Goal: Information Seeking & Learning: Learn about a topic

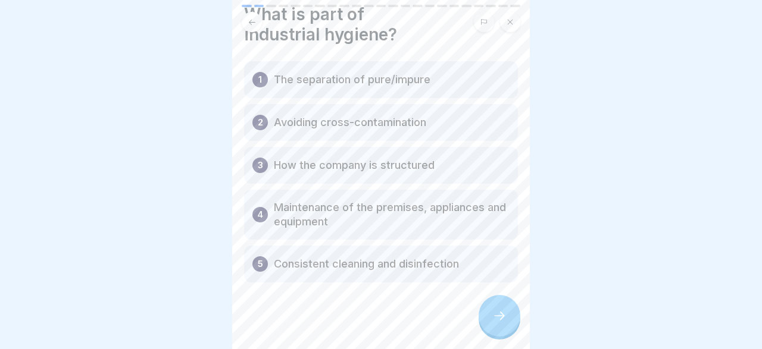
scroll to position [43, 0]
click at [500, 317] on icon at bounding box center [499, 316] width 14 height 14
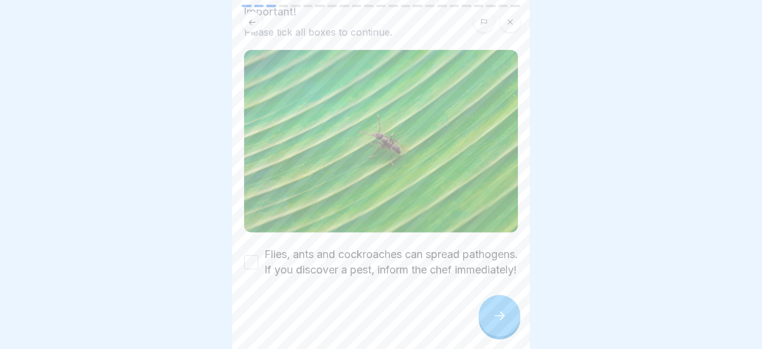
scroll to position [105, 0]
click at [538, 325] on body "General hygiene training (according to LHMV §4) 23 Steps English Industrial hyg…" at bounding box center [381, 174] width 762 height 349
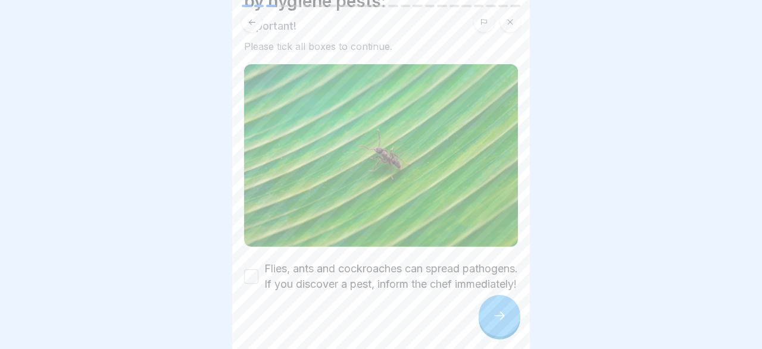
scroll to position [88, 0]
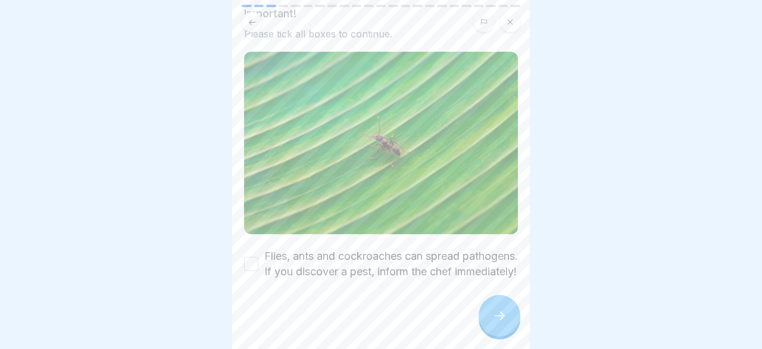
click at [253, 266] on button "Flies, ants and cockroaches can spread pathogens. If you discover a pest, infor…" at bounding box center [251, 264] width 14 height 14
click at [500, 314] on icon at bounding box center [499, 316] width 14 height 14
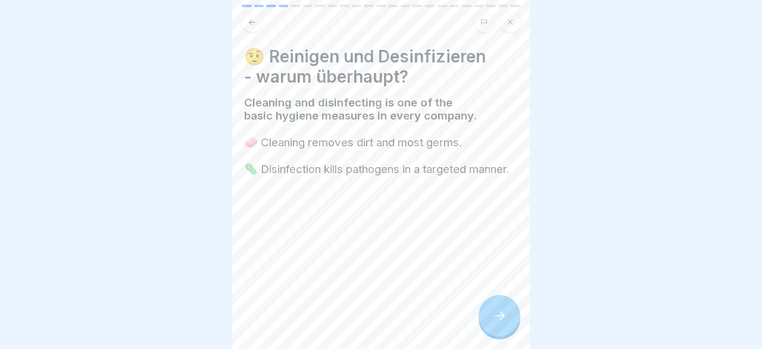
click at [497, 313] on icon at bounding box center [499, 316] width 14 height 14
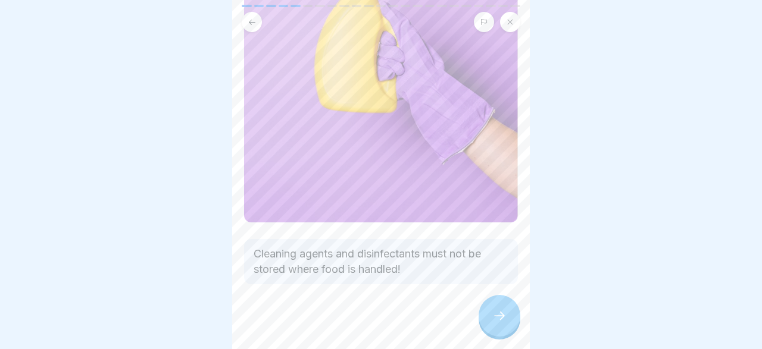
scroll to position [186, 0]
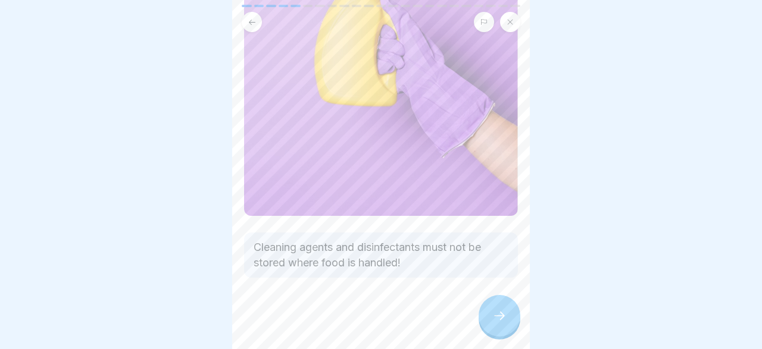
click at [490, 319] on div at bounding box center [499, 316] width 42 height 42
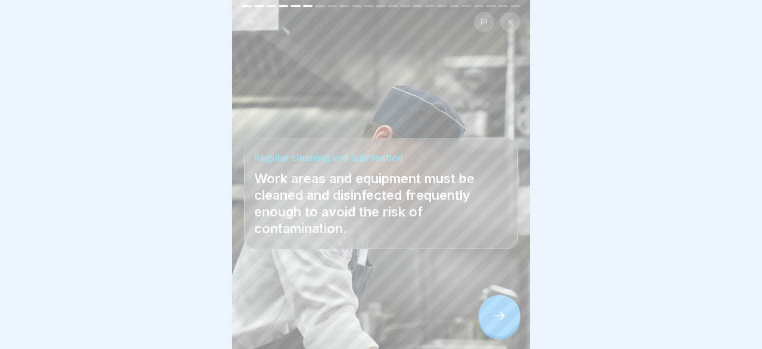
click at [503, 318] on icon at bounding box center [499, 316] width 14 height 14
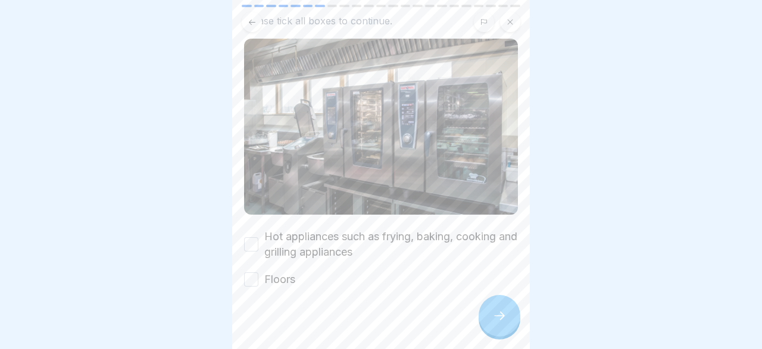
scroll to position [95, 0]
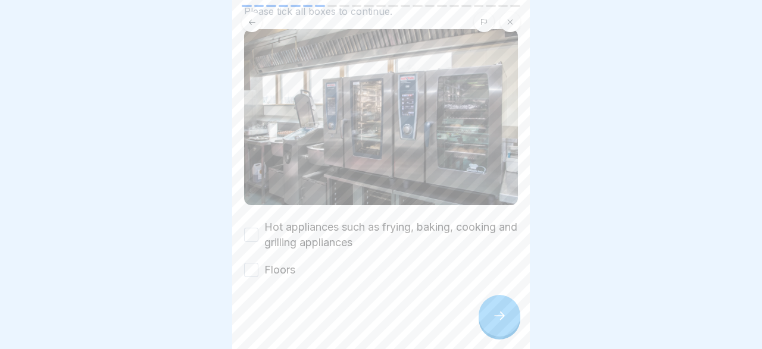
click at [247, 240] on button "Hot appliances such as frying, baking, cooking and grilling appliances" at bounding box center [251, 235] width 14 height 14
click at [252, 266] on button "Floors" at bounding box center [251, 270] width 14 height 14
click at [505, 311] on icon at bounding box center [499, 316] width 14 height 14
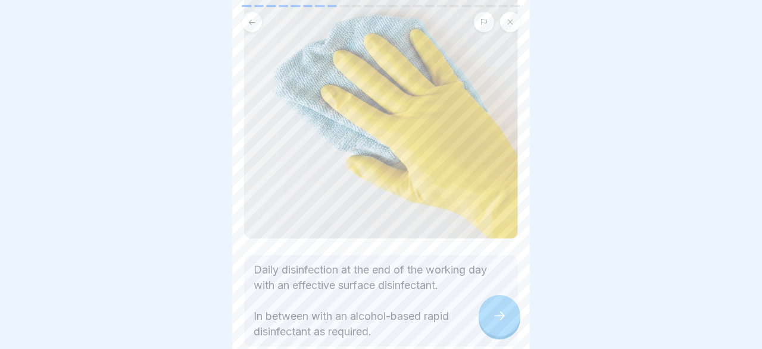
scroll to position [206, 0]
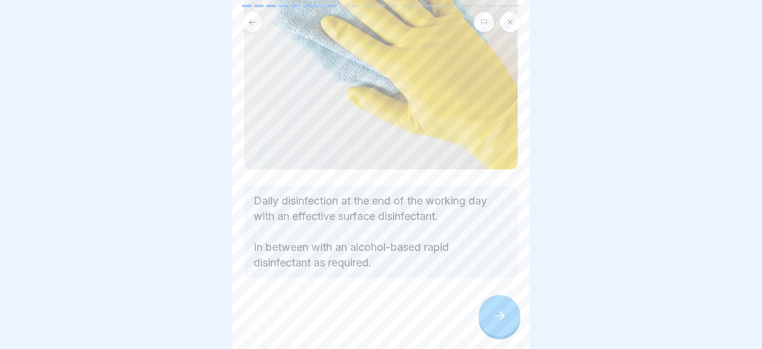
click at [503, 311] on div at bounding box center [499, 316] width 42 height 42
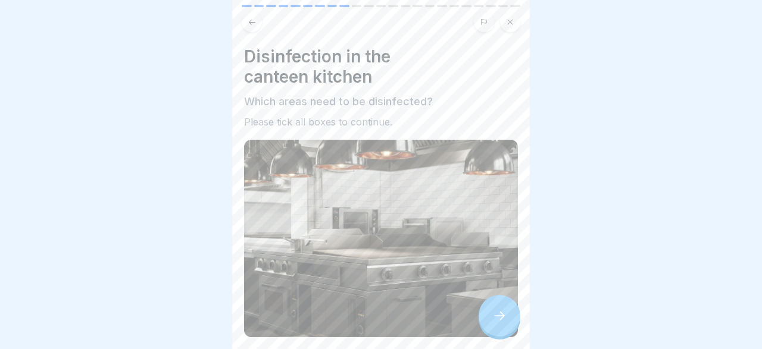
click at [503, 312] on icon at bounding box center [499, 316] width 14 height 14
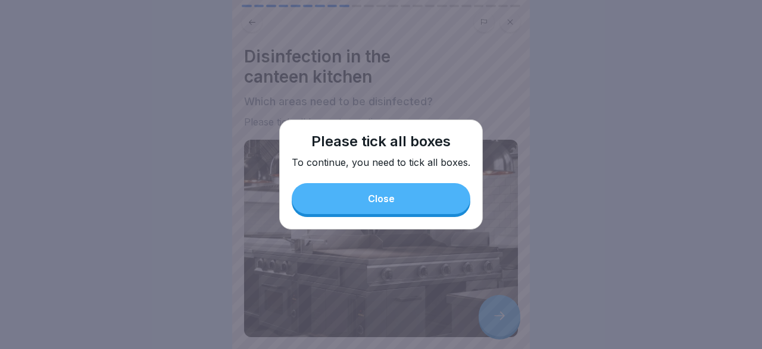
click at [430, 192] on button "Close" at bounding box center [381, 198] width 179 height 31
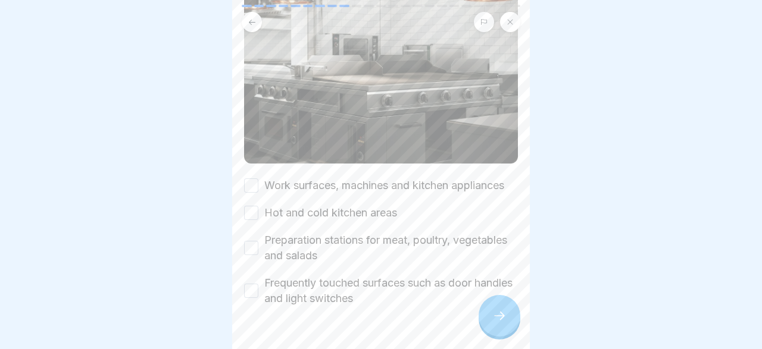
scroll to position [202, 0]
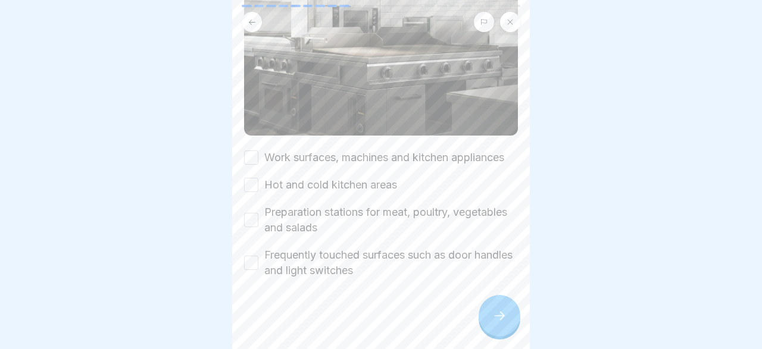
click at [256, 157] on button "Work surfaces, machines and kitchen appliances" at bounding box center [251, 158] width 14 height 14
click at [253, 184] on button "Hot and cold kitchen areas" at bounding box center [251, 185] width 14 height 14
click at [251, 218] on button "Preparation stations for meat, poultry, vegetables and salads" at bounding box center [251, 220] width 14 height 14
click at [252, 256] on button "Frequently touched surfaces such as door handles and light switches" at bounding box center [251, 263] width 14 height 14
click at [495, 317] on icon at bounding box center [499, 316] width 14 height 14
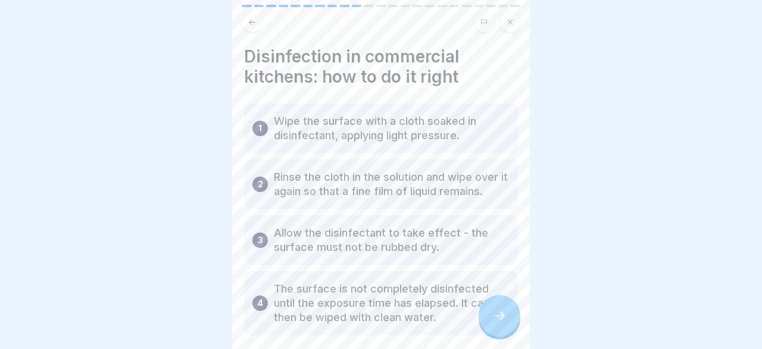
click at [397, 255] on div "3 Allow the disinfectant to take effect - the surface must not be rubbed dry." at bounding box center [381, 240] width 274 height 50
click at [492, 313] on icon at bounding box center [499, 316] width 14 height 14
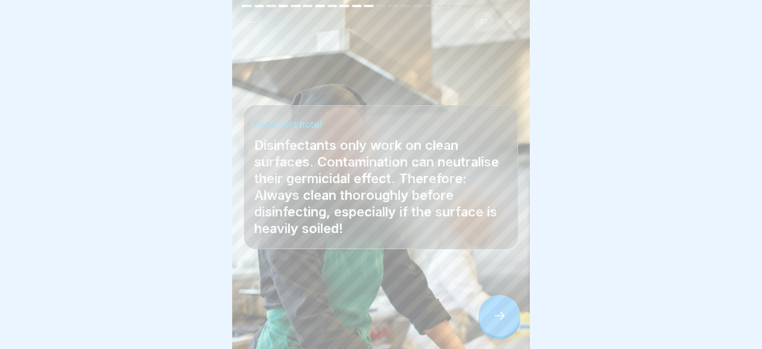
click at [497, 312] on icon at bounding box center [499, 316] width 14 height 14
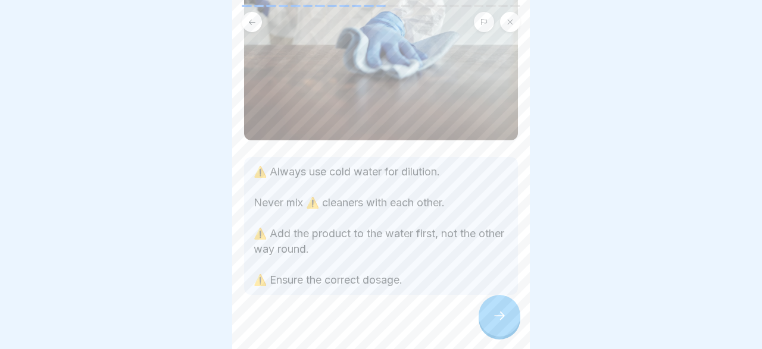
scroll to position [149, 0]
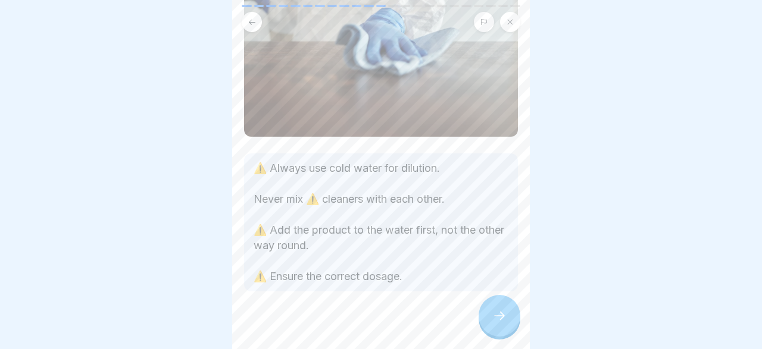
click at [498, 315] on icon at bounding box center [499, 316] width 14 height 14
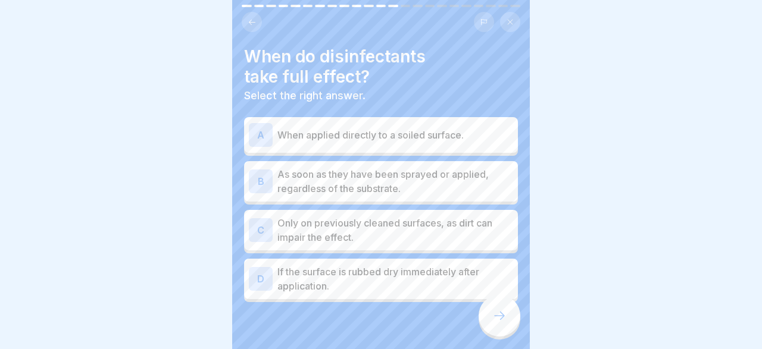
click at [335, 140] on p "When applied directly to a soiled surface." at bounding box center [395, 135] width 236 height 14
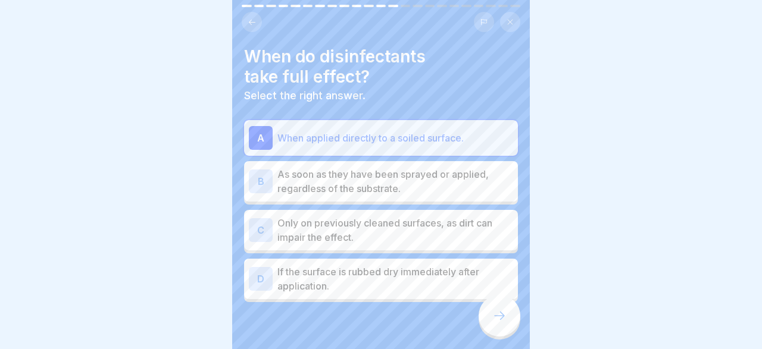
click at [497, 314] on icon at bounding box center [499, 316] width 14 height 14
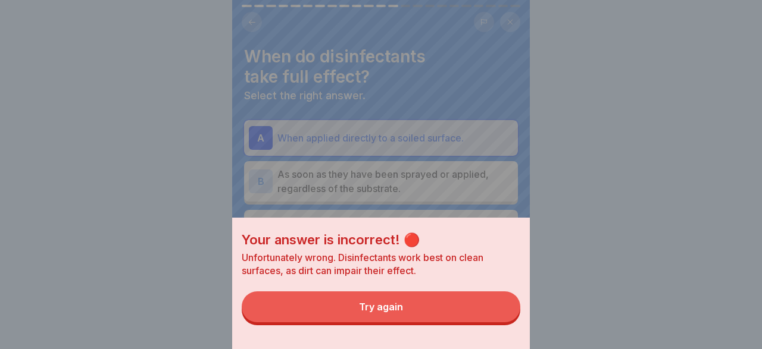
click at [400, 302] on button "Try again" at bounding box center [381, 307] width 278 height 31
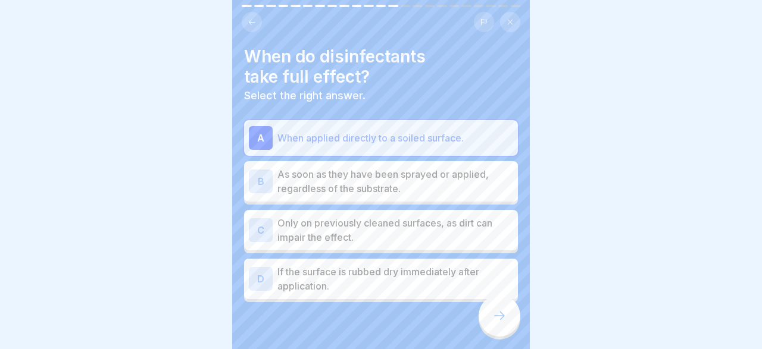
click at [365, 274] on p "If the surface is rubbed dry immediately after application." at bounding box center [395, 279] width 236 height 29
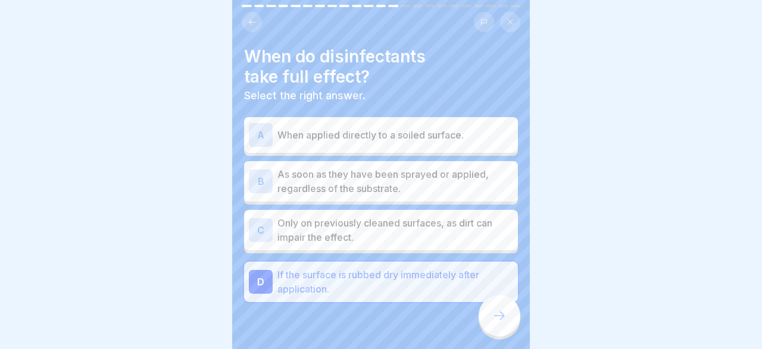
click at [498, 316] on icon at bounding box center [499, 316] width 14 height 14
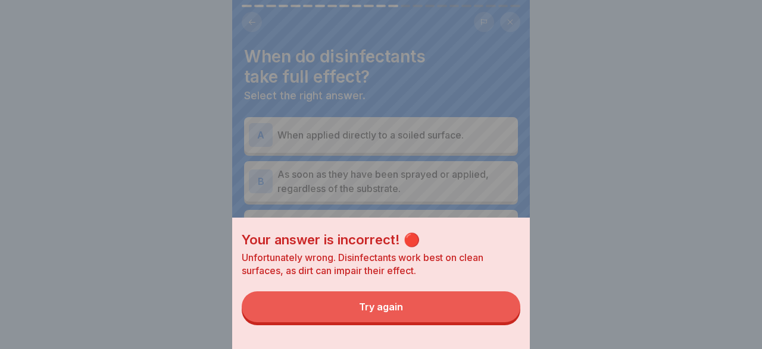
click at [430, 301] on button "Try again" at bounding box center [381, 307] width 278 height 31
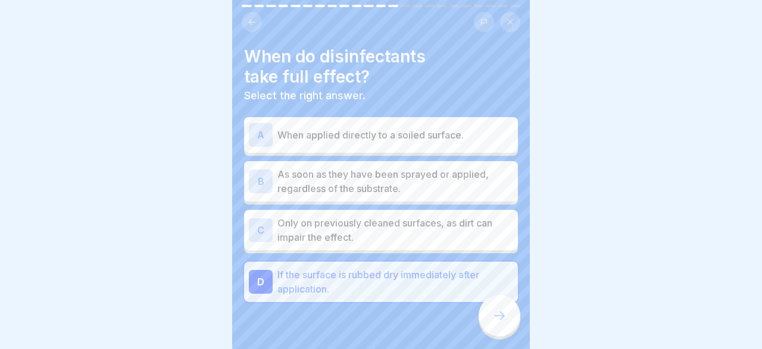
click at [349, 177] on p "As soon as they have been sprayed or applied, regardless of the substrate." at bounding box center [395, 181] width 236 height 29
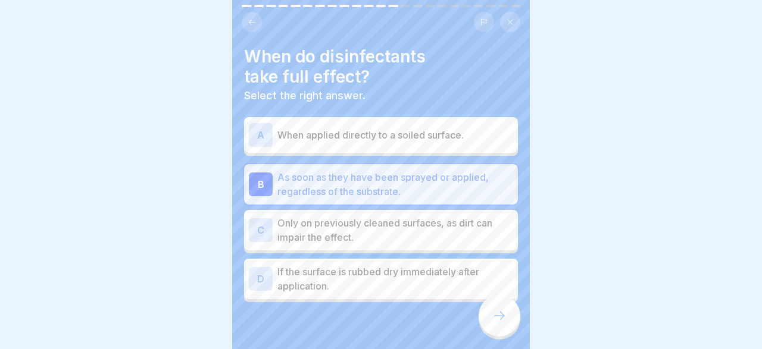
click at [504, 311] on div at bounding box center [499, 316] width 42 height 42
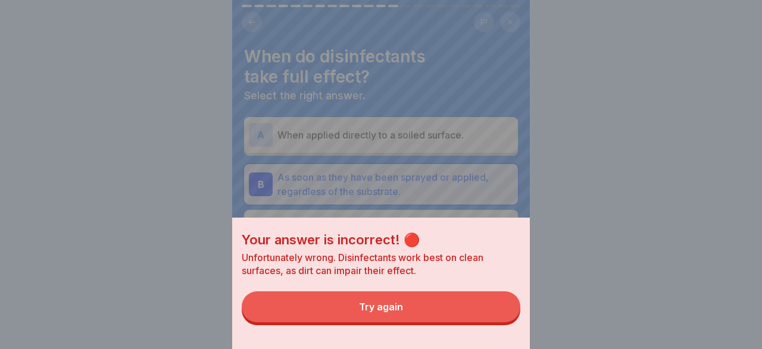
click at [471, 302] on button "Try again" at bounding box center [381, 307] width 278 height 31
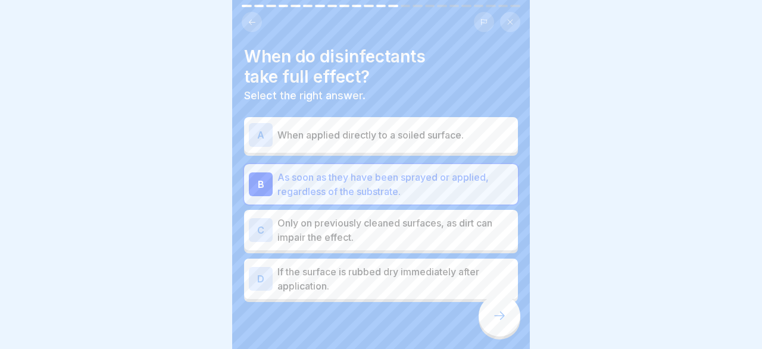
click at [405, 233] on p "Only on previously cleaned surfaces, as dirt can impair the effect." at bounding box center [395, 230] width 236 height 29
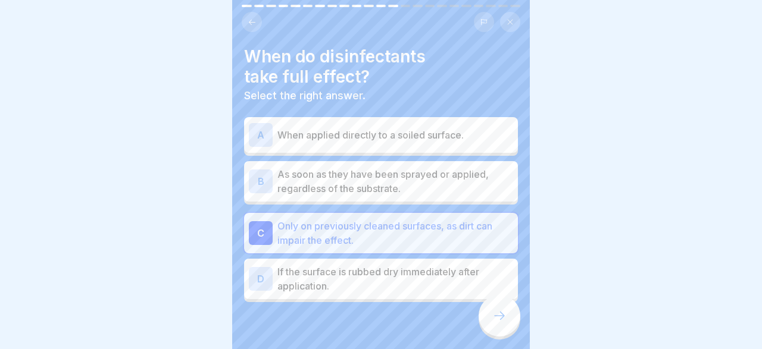
click at [358, 226] on p "Only on previously cleaned surfaces, as dirt can impair the effect." at bounding box center [395, 233] width 236 height 29
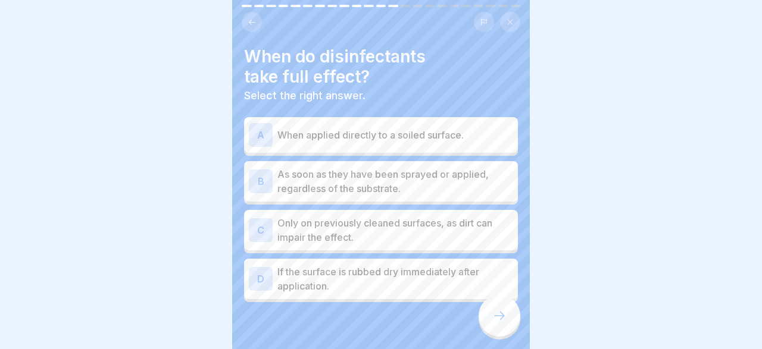
click at [358, 226] on p "Only on previously cleaned surfaces, as dirt can impair the effect." at bounding box center [395, 230] width 236 height 29
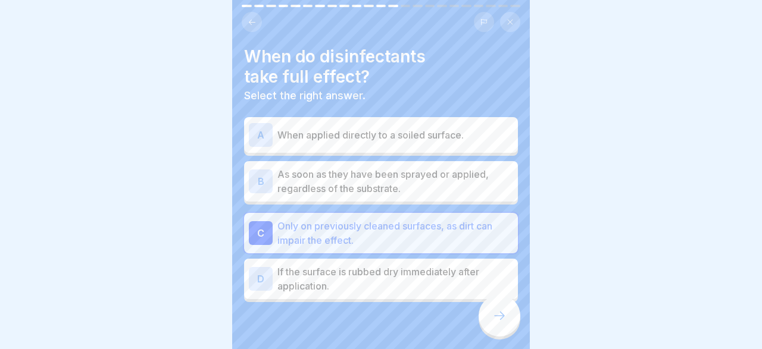
click at [489, 314] on div at bounding box center [499, 316] width 42 height 42
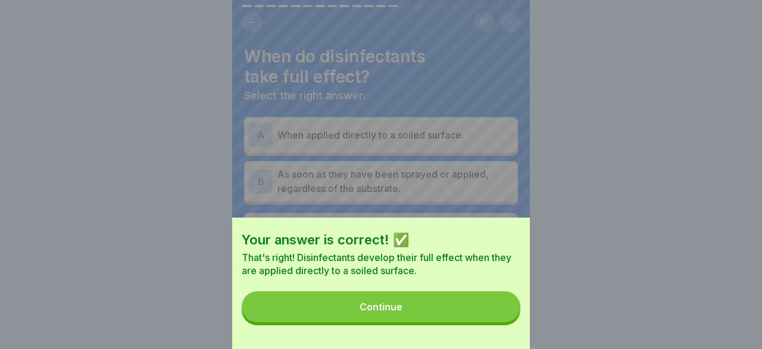
click at [353, 306] on button "Continue" at bounding box center [381, 307] width 278 height 31
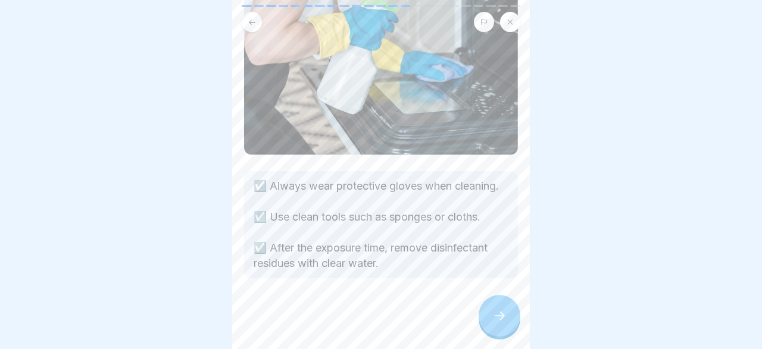
scroll to position [0, 0]
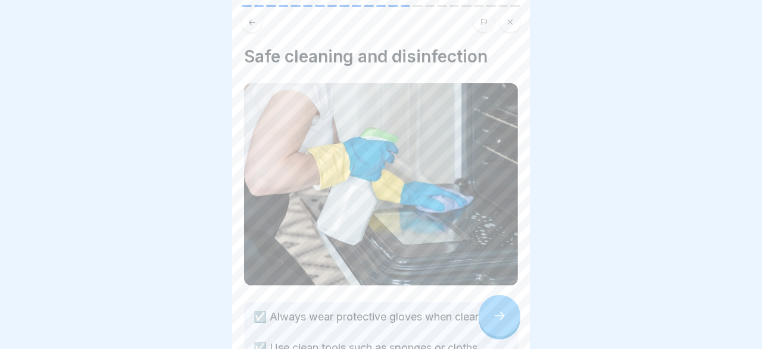
click at [503, 318] on icon at bounding box center [499, 316] width 14 height 14
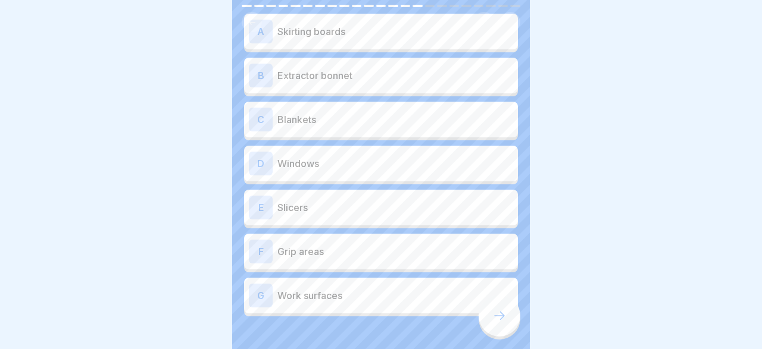
scroll to position [138, 0]
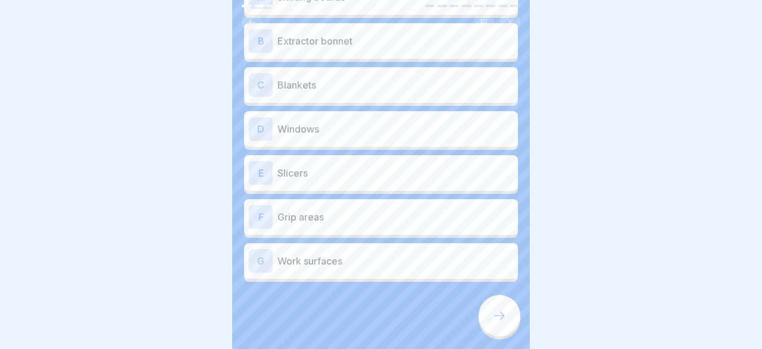
click at [330, 264] on p "Work surfaces" at bounding box center [395, 261] width 236 height 14
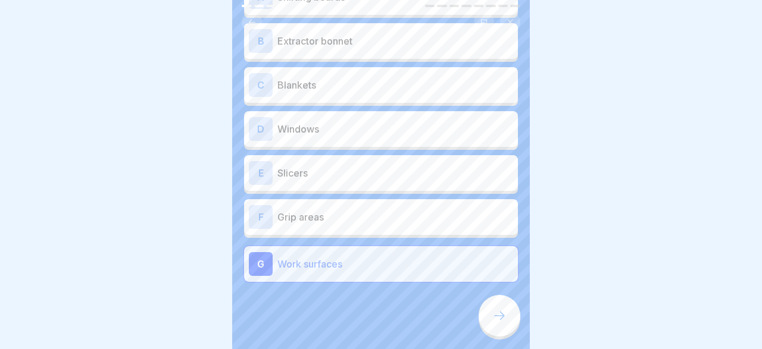
click at [313, 220] on p "Grip areas" at bounding box center [395, 217] width 236 height 14
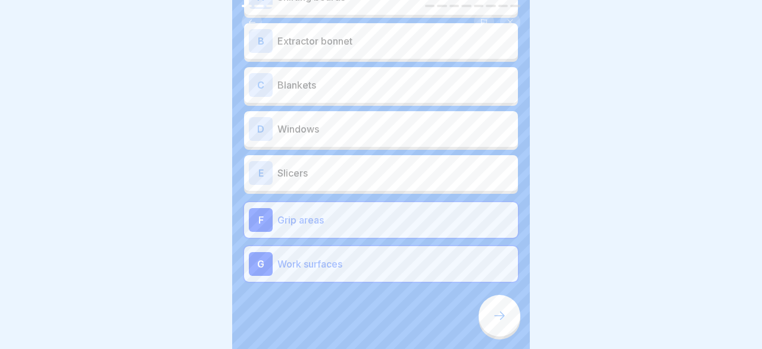
click at [524, 21] on div at bounding box center [381, 18] width 298 height 27
click at [359, 40] on p "Extractor bonnet" at bounding box center [395, 41] width 236 height 14
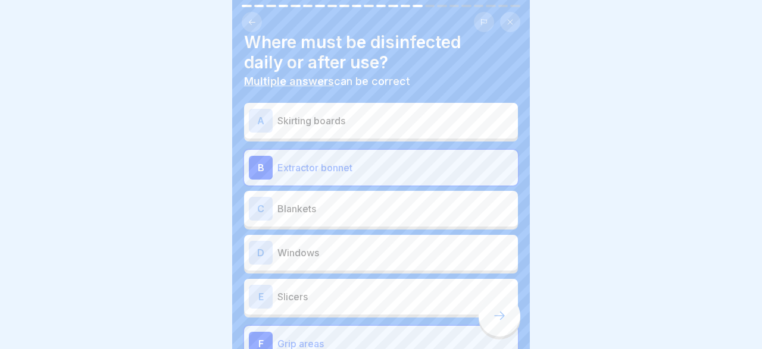
scroll to position [0, 0]
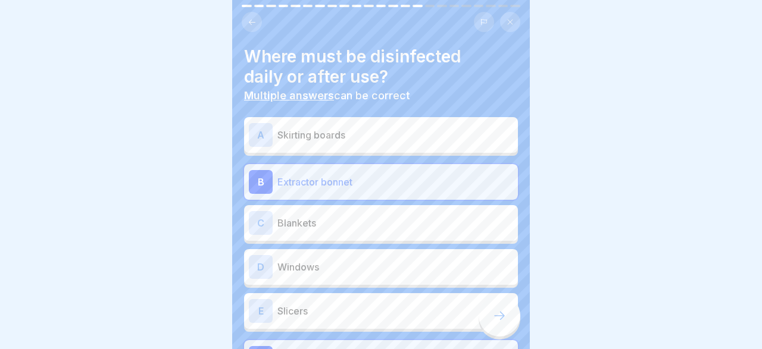
click at [302, 129] on p "Skirting boards" at bounding box center [395, 135] width 236 height 14
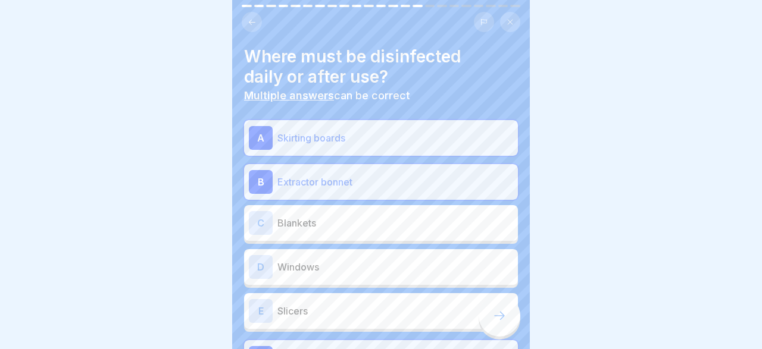
click at [325, 300] on div "E Slicers" at bounding box center [381, 311] width 264 height 24
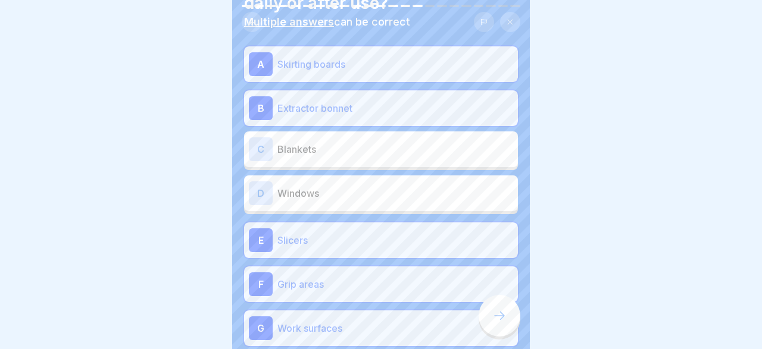
scroll to position [104, 0]
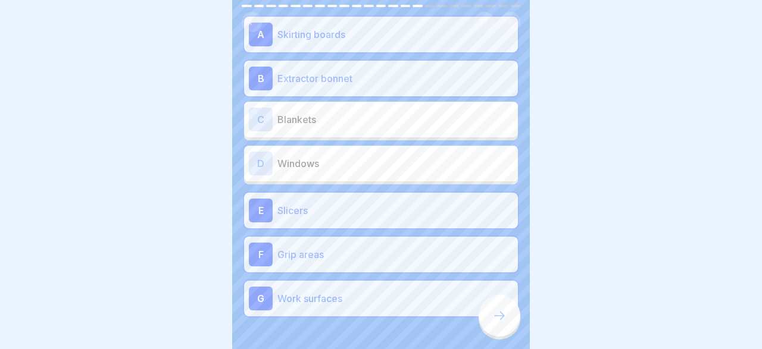
click at [502, 318] on icon at bounding box center [499, 316] width 14 height 14
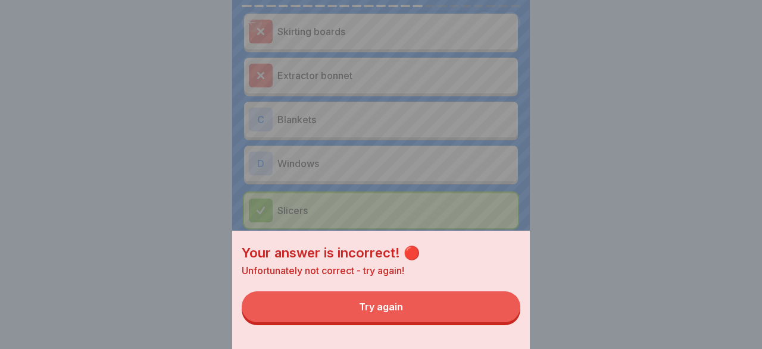
click at [427, 309] on button "Try again" at bounding box center [381, 307] width 278 height 31
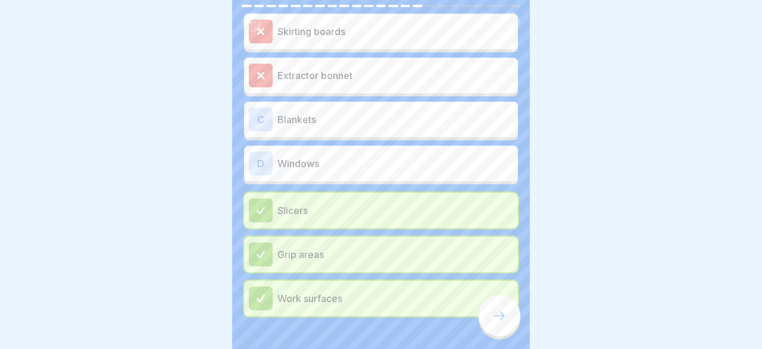
click at [283, 73] on p "Extractor bonnet" at bounding box center [395, 75] width 236 height 14
click at [294, 70] on p "Extractor bonnet" at bounding box center [395, 75] width 236 height 14
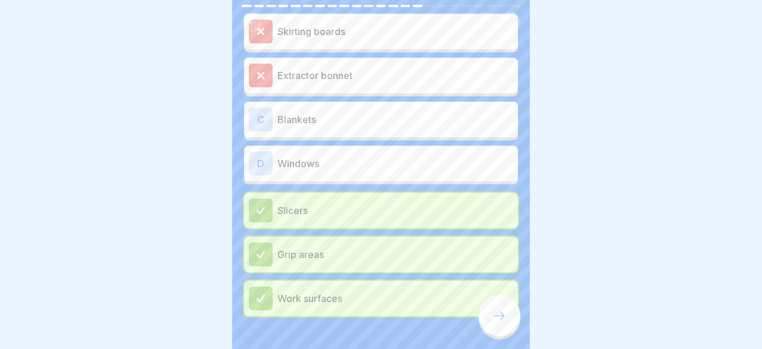
click at [259, 73] on icon at bounding box center [260, 75] width 11 height 11
click at [262, 29] on div at bounding box center [381, 22] width 278 height 20
click at [343, 82] on p "Extractor bonnet" at bounding box center [395, 75] width 236 height 14
click at [325, 36] on p "Skirting boards" at bounding box center [395, 31] width 236 height 14
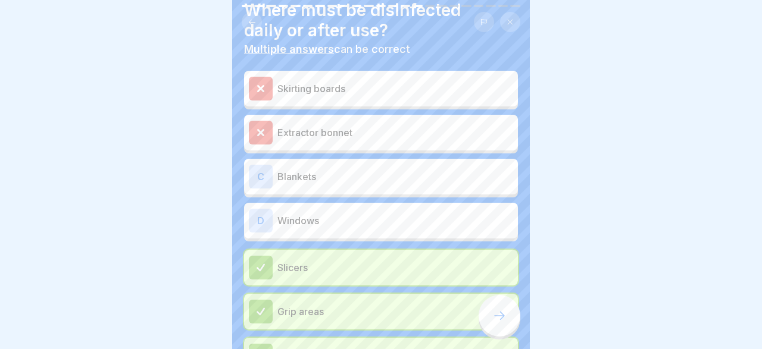
scroll to position [35, 0]
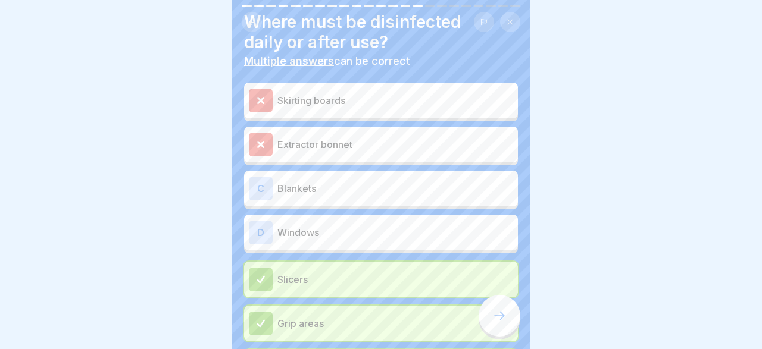
click at [493, 317] on icon at bounding box center [499, 316] width 14 height 14
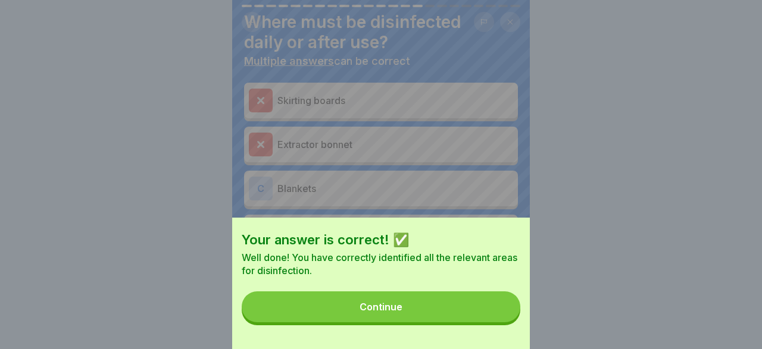
click at [441, 300] on button "Continue" at bounding box center [381, 307] width 278 height 31
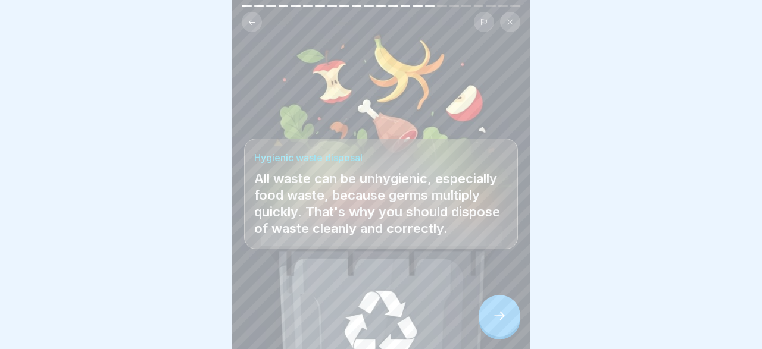
click at [498, 312] on icon at bounding box center [499, 316] width 14 height 14
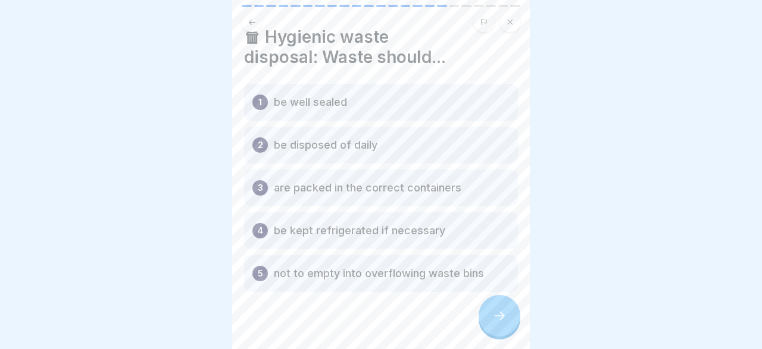
scroll to position [33, 0]
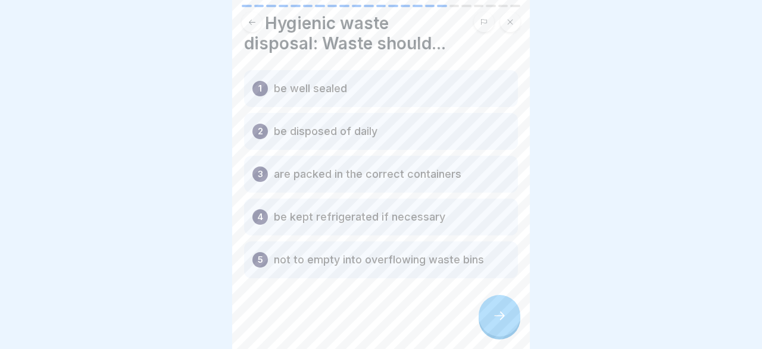
click at [494, 311] on icon at bounding box center [499, 316] width 14 height 14
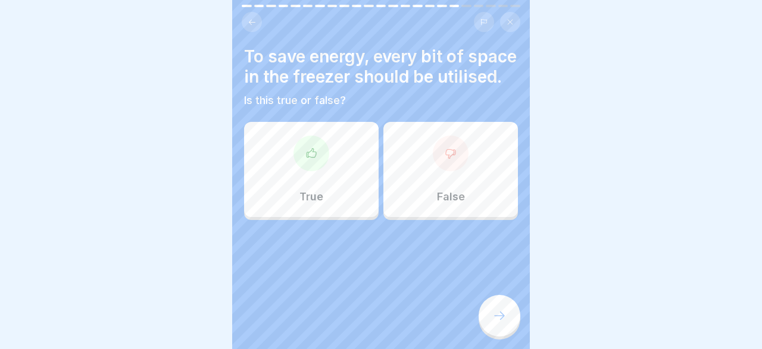
click at [437, 199] on div "False" at bounding box center [450, 169] width 134 height 95
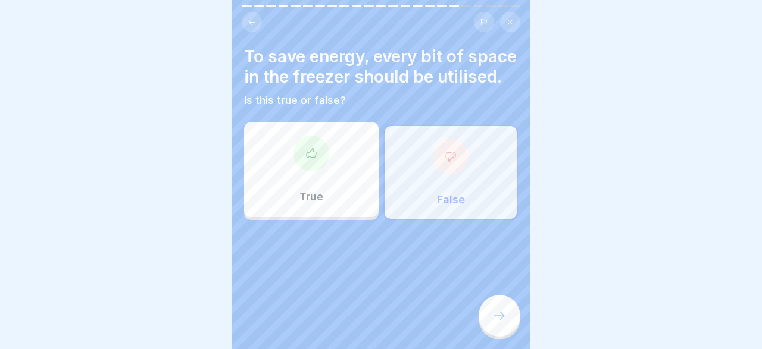
click at [489, 310] on div at bounding box center [499, 316] width 42 height 42
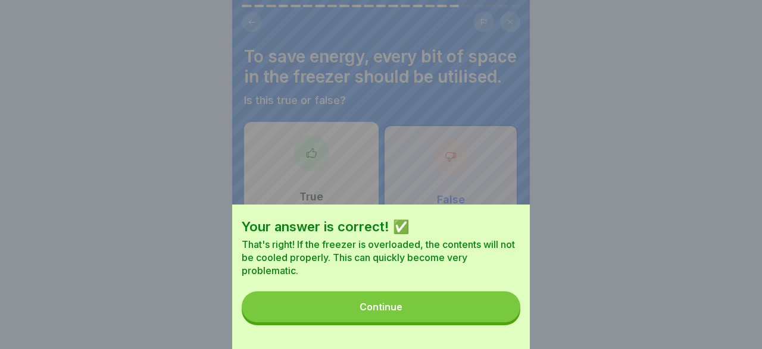
click at [419, 305] on button "Continue" at bounding box center [381, 307] width 278 height 31
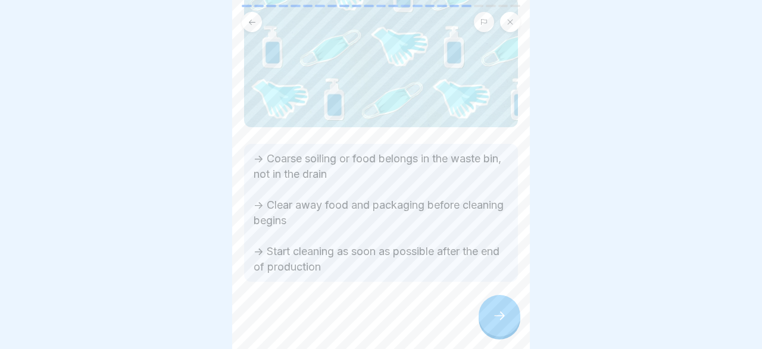
scroll to position [114, 0]
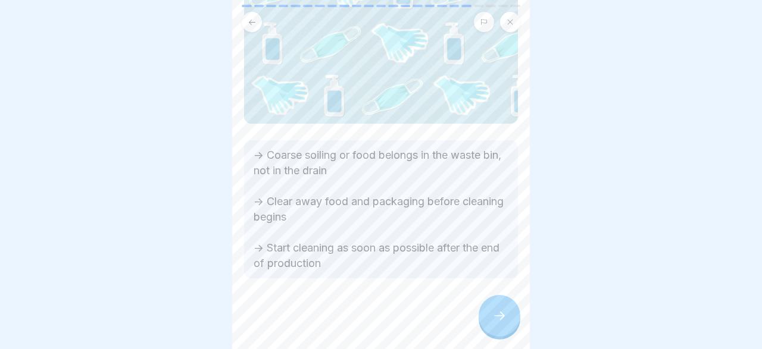
click at [537, 264] on body "General hygiene training (according to LHMV §4) 23 Steps English Industrial hyg…" at bounding box center [381, 174] width 762 height 349
click at [506, 311] on icon at bounding box center [499, 316] width 14 height 14
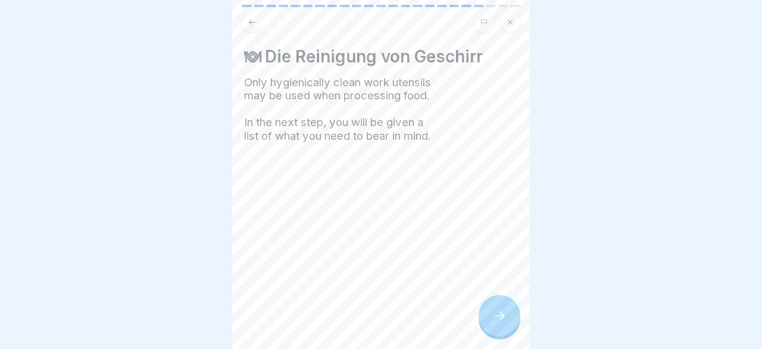
click at [504, 308] on div at bounding box center [499, 316] width 42 height 42
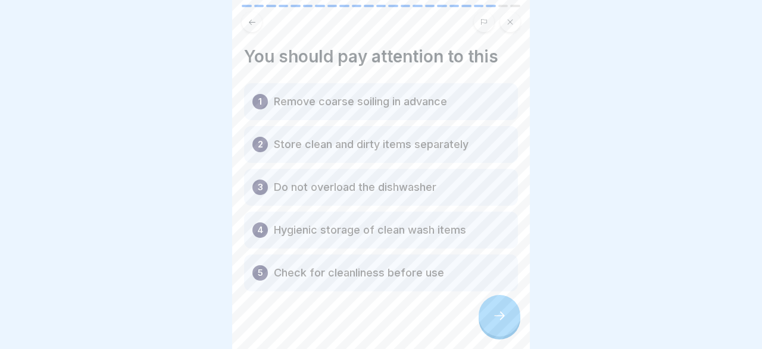
click at [494, 315] on icon at bounding box center [499, 316] width 14 height 14
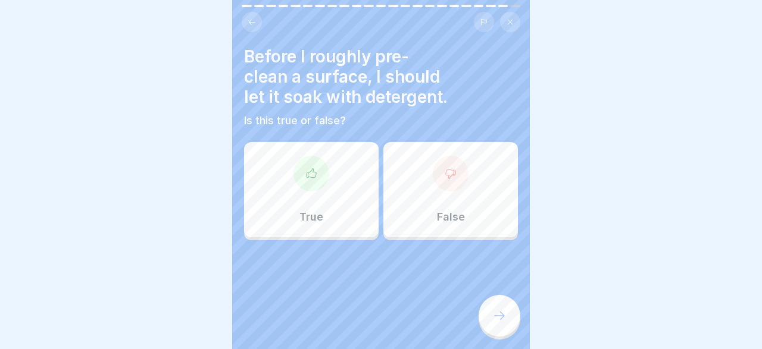
click at [308, 174] on icon at bounding box center [311, 172] width 10 height 9
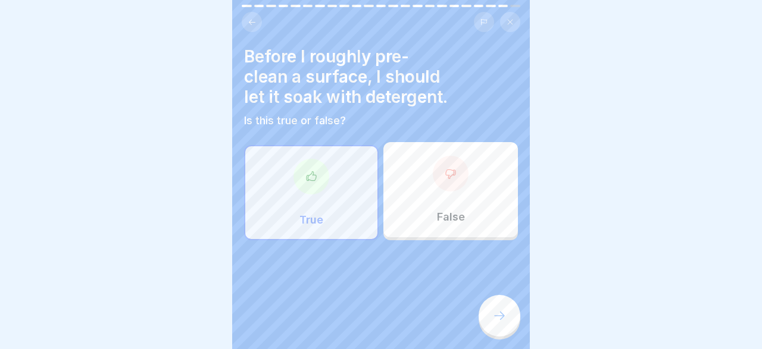
click at [504, 320] on icon at bounding box center [499, 316] width 14 height 14
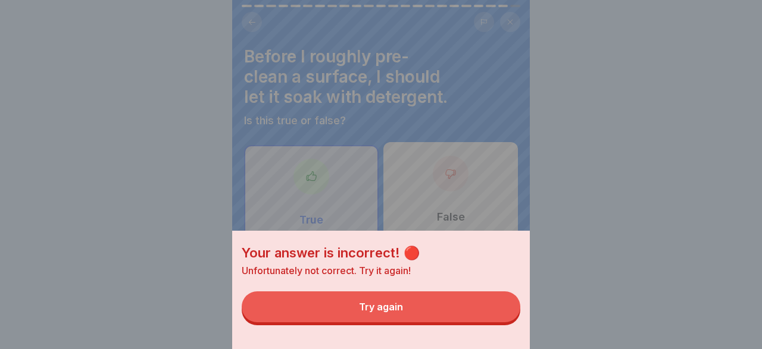
click at [410, 301] on button "Try again" at bounding box center [381, 307] width 278 height 31
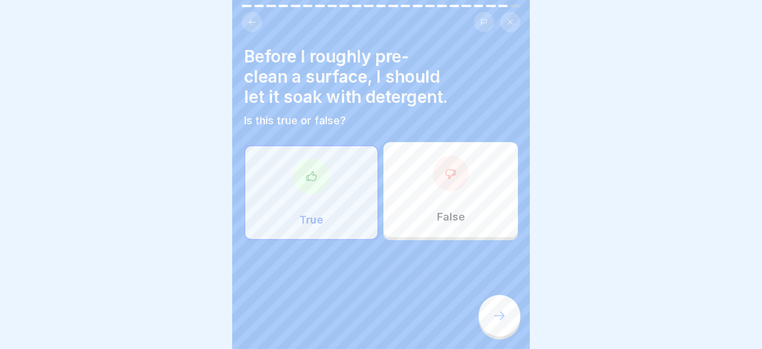
click at [458, 202] on div "False" at bounding box center [450, 189] width 134 height 95
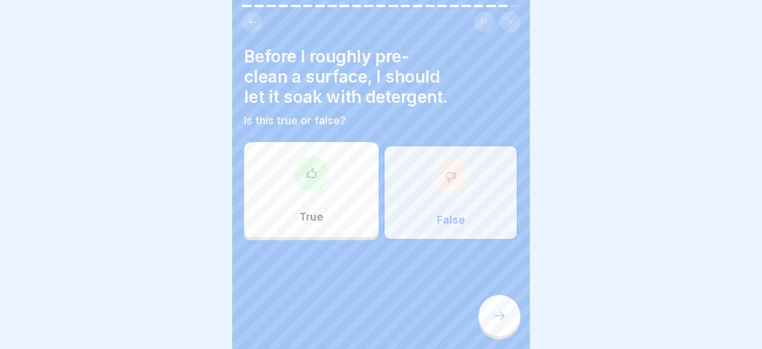
click at [491, 299] on div "General hygiene training (according to LHMV §4) 23 Steps English Industrial hyg…" at bounding box center [381, 174] width 298 height 349
click at [494, 311] on icon at bounding box center [499, 316] width 14 height 14
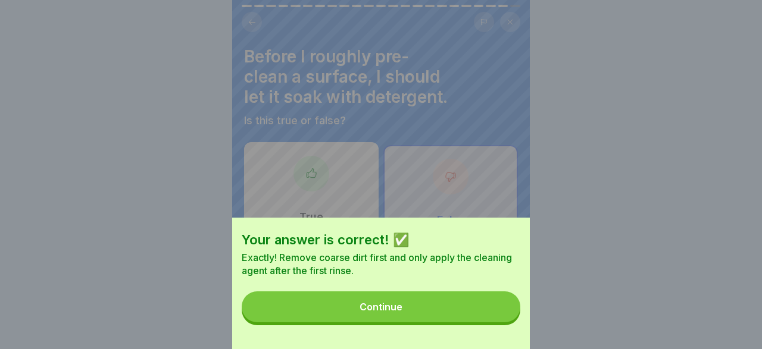
click at [449, 306] on button "Continue" at bounding box center [381, 307] width 278 height 31
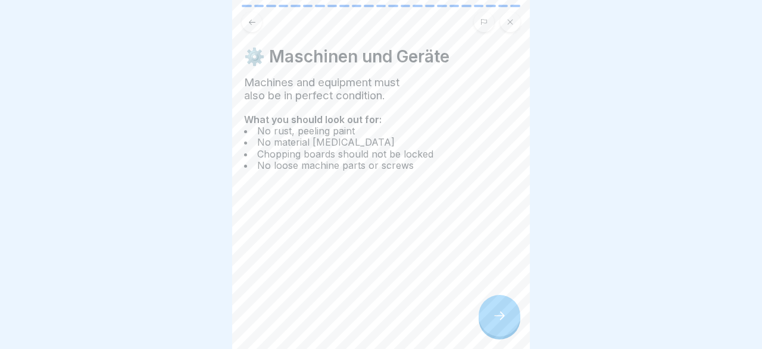
click at [500, 310] on div at bounding box center [499, 316] width 42 height 42
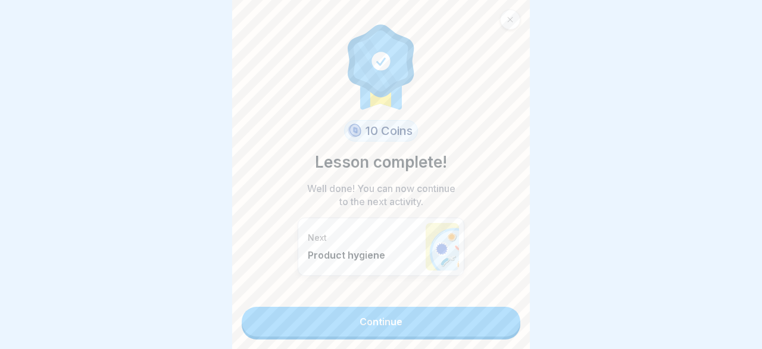
click at [462, 318] on link "Continue" at bounding box center [381, 322] width 278 height 30
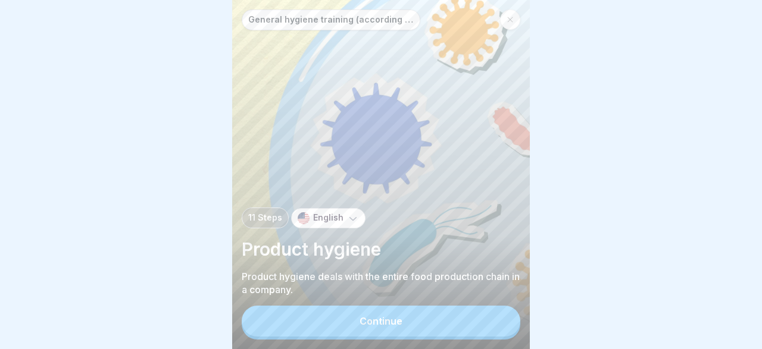
click at [444, 318] on button "Continue" at bounding box center [381, 321] width 278 height 31
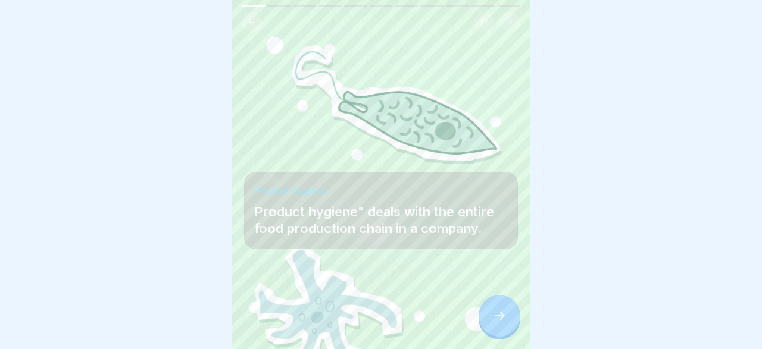
click at [506, 318] on icon at bounding box center [499, 316] width 14 height 14
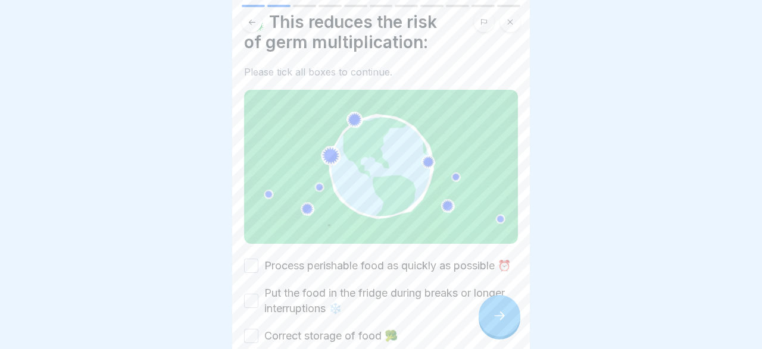
scroll to position [69, 0]
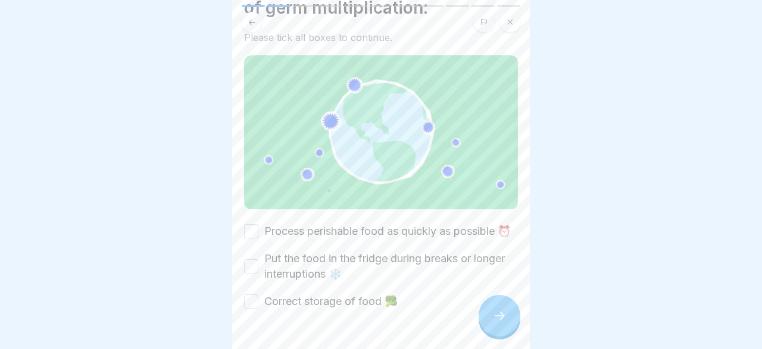
click at [249, 238] on button "Process perishable food as quickly as possible ⏰" at bounding box center [251, 231] width 14 height 14
click at [252, 274] on button "Put the food in the fridge during breaks or longer interruptions ❄️" at bounding box center [251, 266] width 14 height 14
click at [252, 309] on button "Correct storage of food 🥦" at bounding box center [251, 302] width 14 height 14
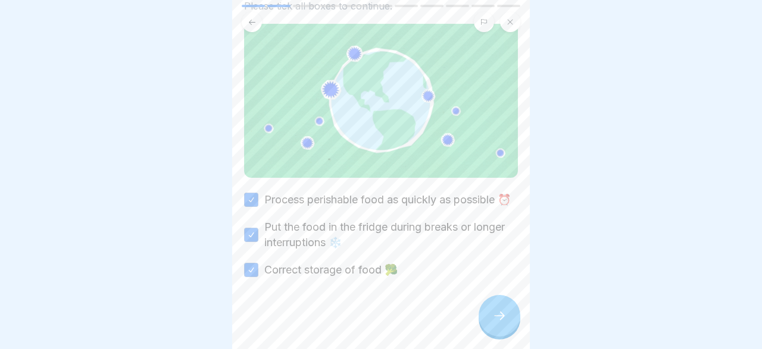
click at [502, 308] on div at bounding box center [499, 316] width 42 height 42
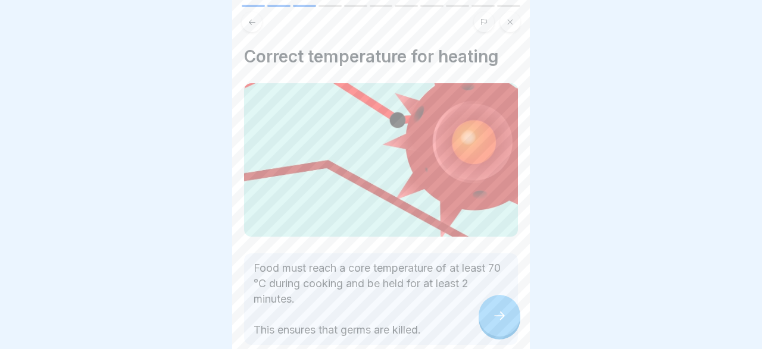
scroll to position [35, 0]
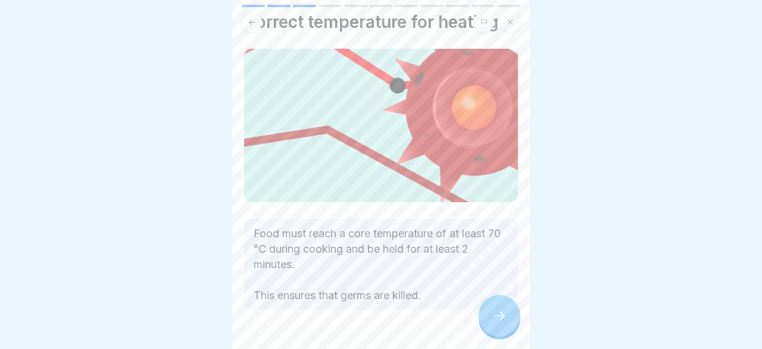
click at [502, 318] on icon at bounding box center [499, 316] width 11 height 8
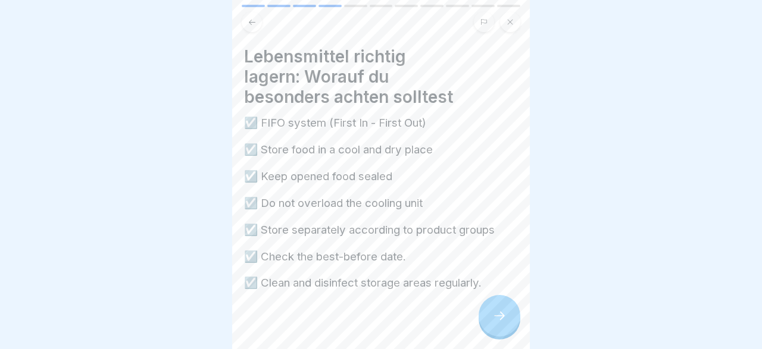
click at [505, 311] on icon at bounding box center [499, 316] width 14 height 14
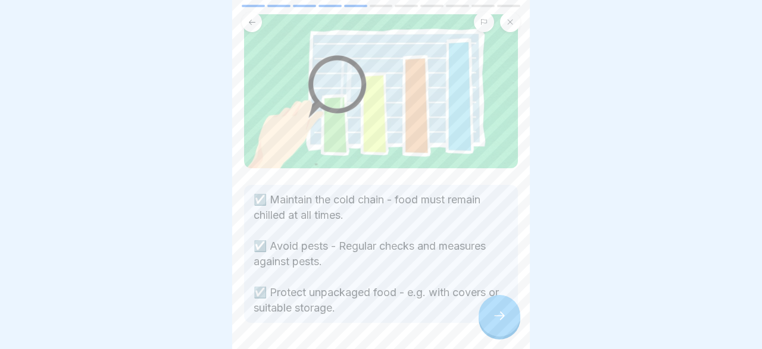
scroll to position [104, 0]
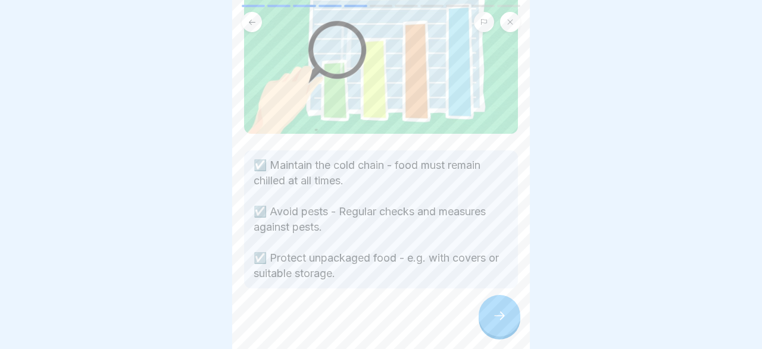
click at [502, 312] on icon at bounding box center [499, 316] width 14 height 14
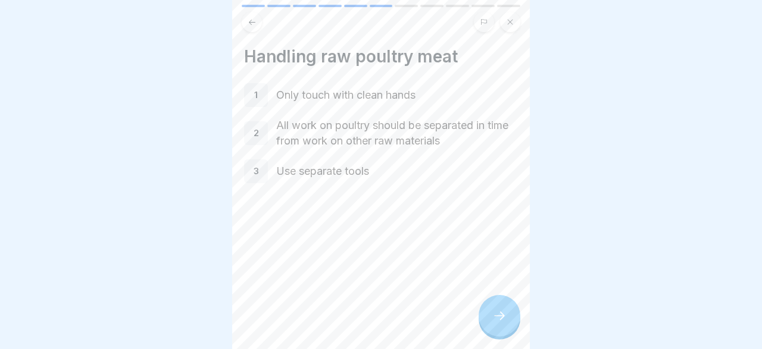
drag, startPoint x: 502, startPoint y: 312, endPoint x: 237, endPoint y: 158, distance: 305.9
click at [237, 158] on div "General hygiene training (according to LHMV §4) 11 Steps English Product hygien…" at bounding box center [381, 174] width 298 height 349
click at [414, 40] on div "Handling raw poultry meat 1 Only touch with clean hands 2 All work on poultry s…" at bounding box center [381, 174] width 298 height 349
click at [489, 309] on div at bounding box center [499, 316] width 42 height 42
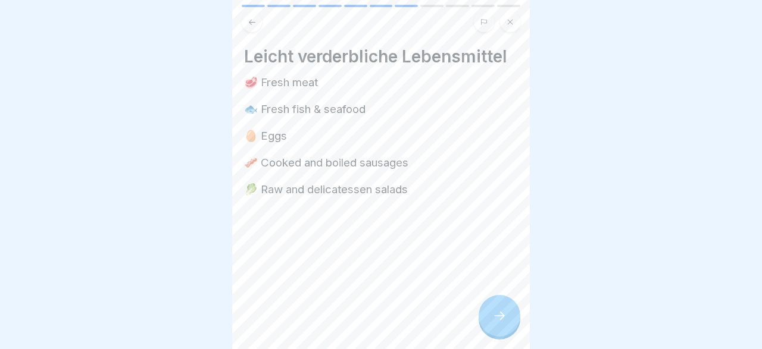
click at [505, 317] on icon at bounding box center [499, 316] width 14 height 14
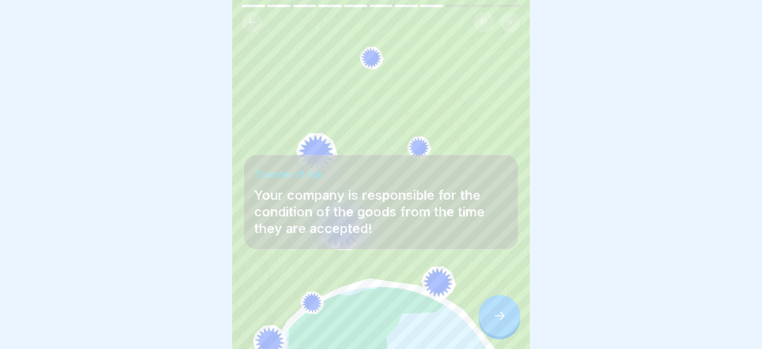
click at [503, 312] on icon at bounding box center [499, 316] width 14 height 14
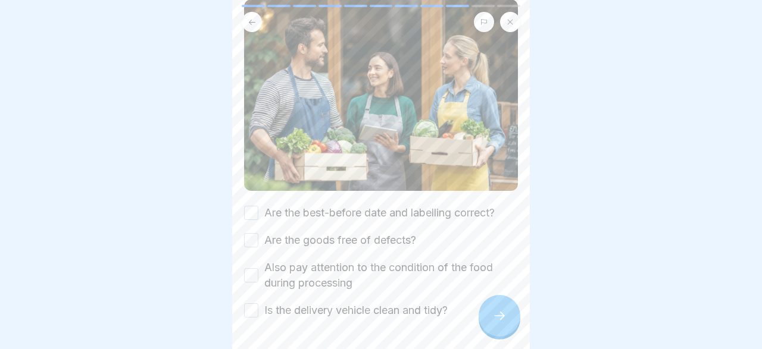
scroll to position [138, 0]
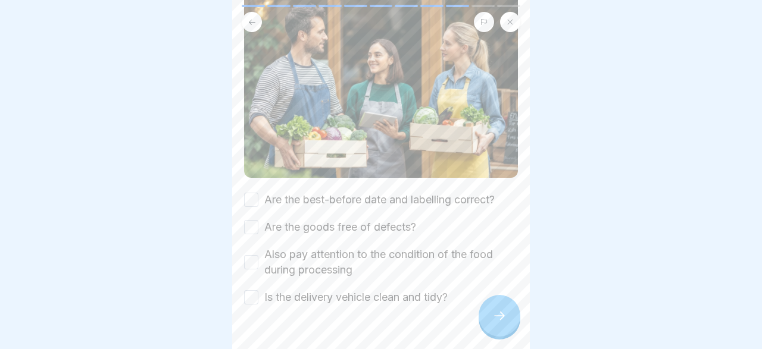
click at [255, 197] on button "Are the best-before date and labelling correct?" at bounding box center [251, 200] width 14 height 14
click at [252, 231] on button "Are the goods free of defects?" at bounding box center [251, 227] width 14 height 14
click at [250, 258] on button "Also pay attention to the condition of the food during processing" at bounding box center [251, 262] width 14 height 14
click at [251, 297] on button "Is the delivery vehicle clean and tidy?" at bounding box center [251, 297] width 14 height 14
click at [497, 315] on icon at bounding box center [499, 316] width 14 height 14
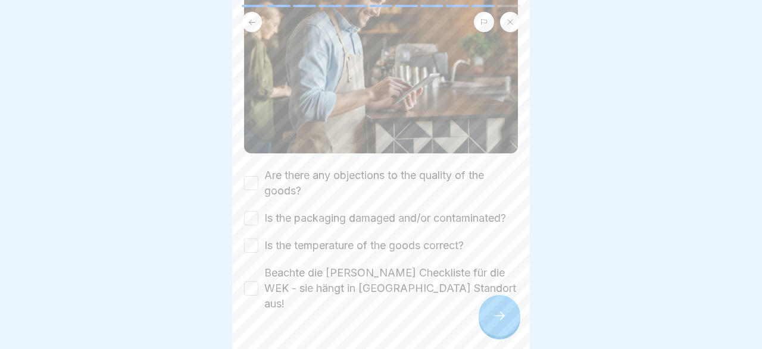
scroll to position [181, 0]
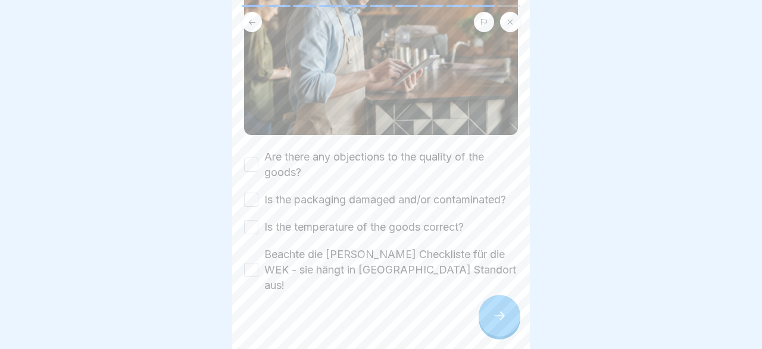
click at [253, 165] on button "Are there any objections to the quality of the goods?" at bounding box center [251, 165] width 14 height 14
click at [251, 205] on button "Is the packaging damaged and/or contaminated?" at bounding box center [251, 200] width 14 height 14
click at [249, 228] on button "Is the temperature of the goods correct?" at bounding box center [251, 227] width 14 height 14
click at [252, 263] on button "Beachte die [PERSON_NAME] Checkliste für die WEK - sie hängt in [GEOGRAPHIC_DAT…" at bounding box center [251, 270] width 14 height 14
click at [494, 317] on icon at bounding box center [499, 316] width 14 height 14
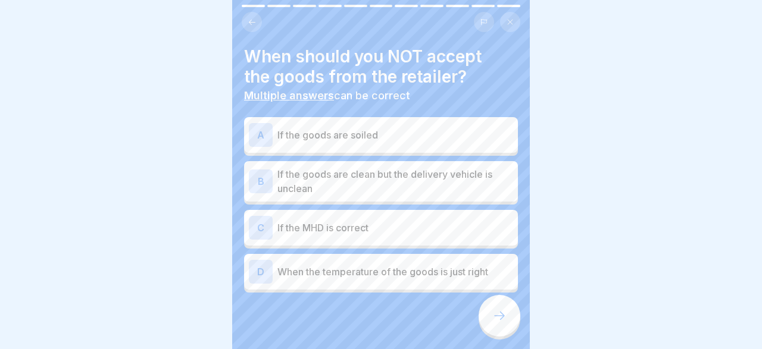
click at [260, 185] on div "B" at bounding box center [261, 182] width 24 height 24
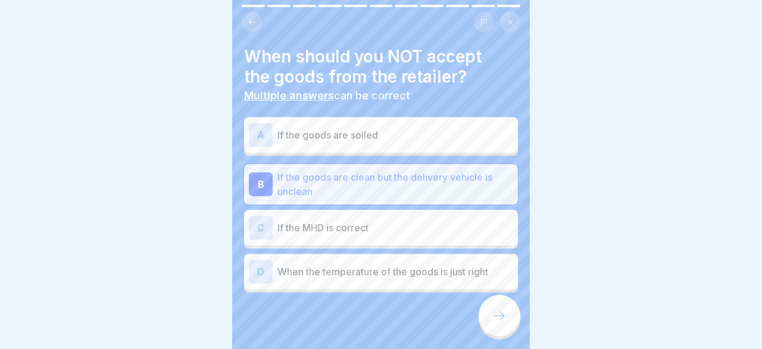
click at [259, 136] on div "A" at bounding box center [261, 135] width 24 height 24
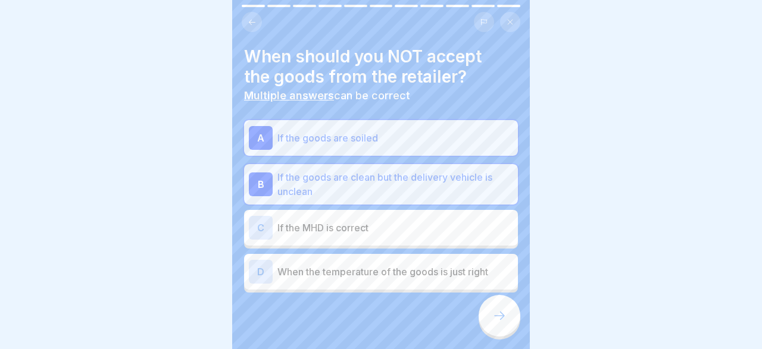
click at [505, 319] on icon at bounding box center [499, 316] width 14 height 14
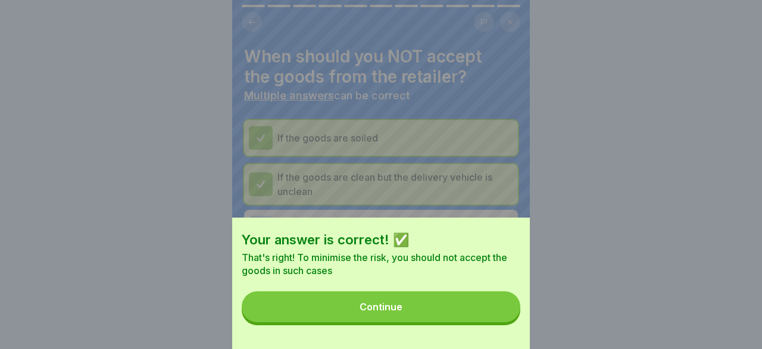
click at [444, 299] on button "Continue" at bounding box center [381, 307] width 278 height 31
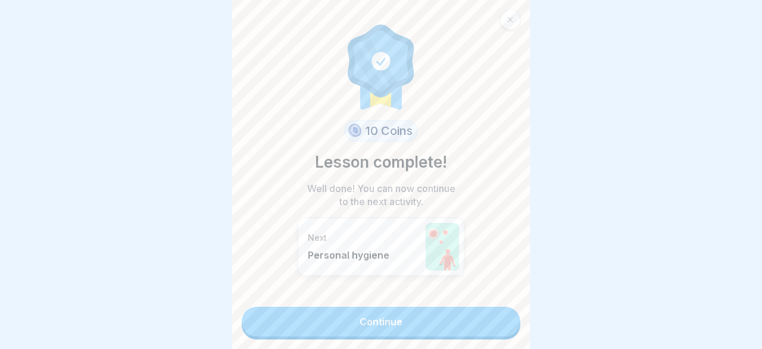
click at [446, 324] on link "Continue" at bounding box center [381, 322] width 278 height 30
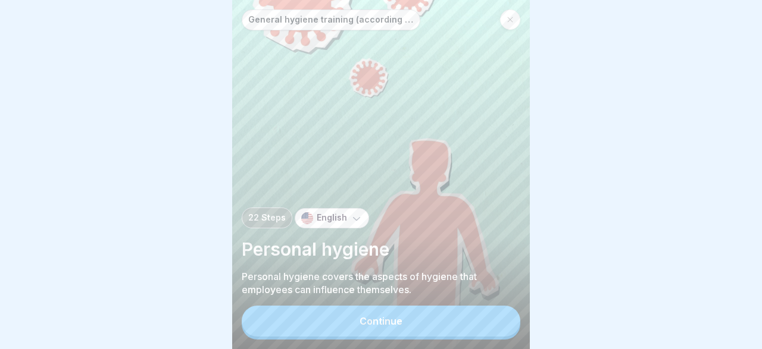
click at [454, 317] on button "Continue" at bounding box center [381, 321] width 278 height 31
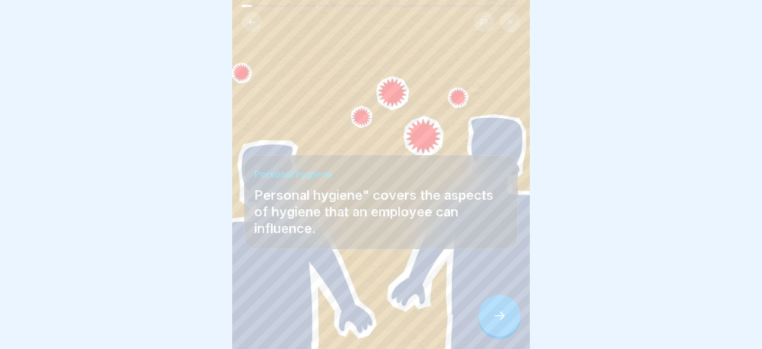
click at [505, 321] on icon at bounding box center [499, 316] width 14 height 14
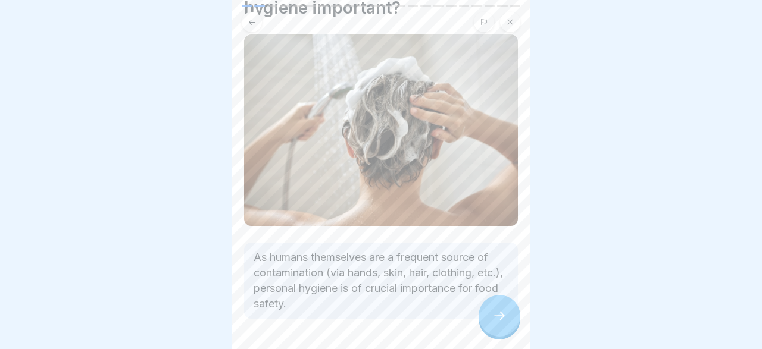
scroll to position [104, 0]
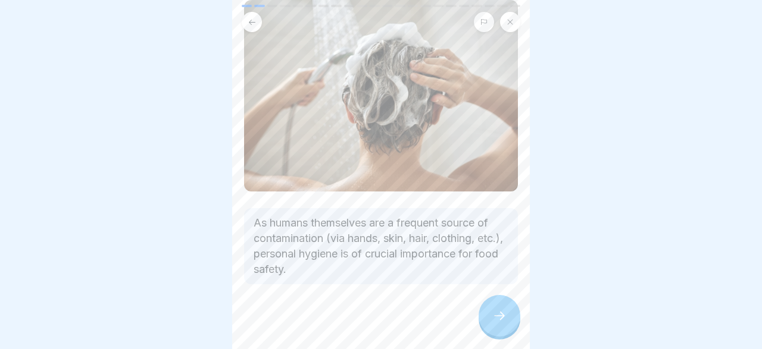
click at [505, 317] on icon at bounding box center [499, 316] width 14 height 14
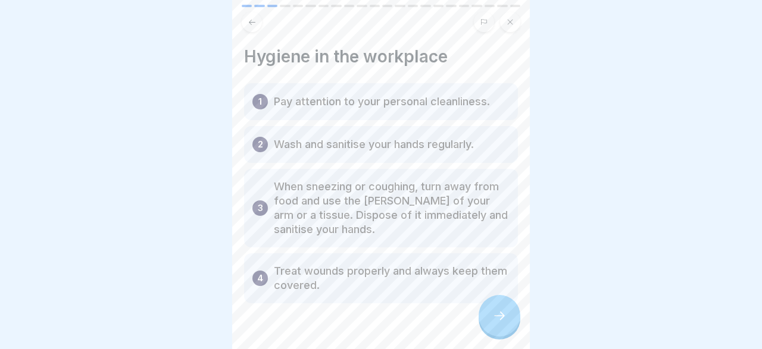
click at [498, 314] on icon at bounding box center [499, 316] width 14 height 14
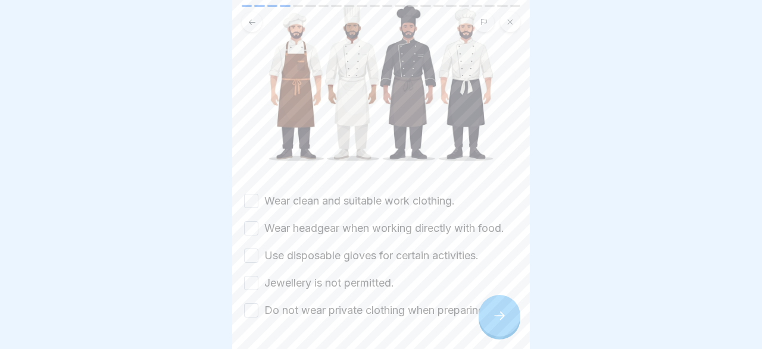
scroll to position [118, 0]
click at [251, 203] on button "Wear clean and suitable work clothing." at bounding box center [251, 200] width 14 height 14
click at [255, 231] on button "Wear headgear when working directly with food." at bounding box center [251, 227] width 14 height 14
click at [255, 255] on button "Use disposable gloves for certain activities." at bounding box center [251, 255] width 14 height 14
click at [253, 280] on button "Jewellery is not permitted." at bounding box center [251, 282] width 14 height 14
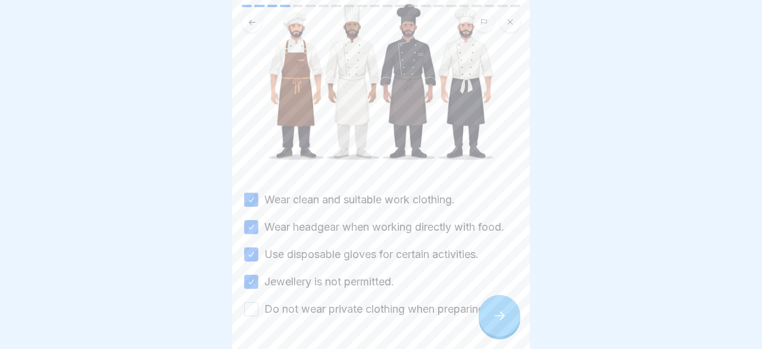
click at [258, 308] on div "Do not wear private clothing when preparing food" at bounding box center [377, 309] width 267 height 15
click at [251, 310] on button "Do not wear private clothing when preparing food" at bounding box center [251, 309] width 14 height 14
click at [500, 315] on icon at bounding box center [499, 316] width 14 height 14
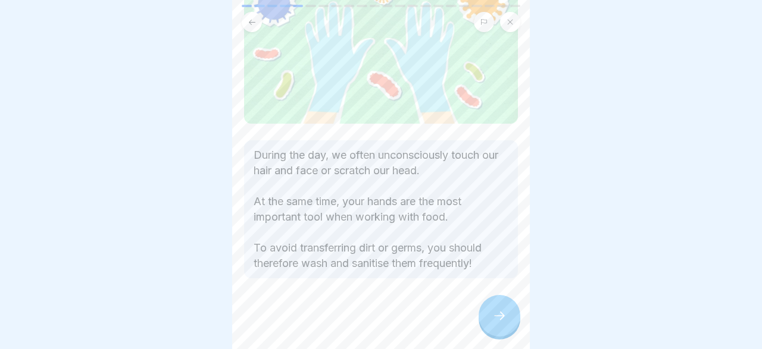
scroll to position [113, 0]
click at [555, 330] on body "General hygiene training (according to LHMV §4) 22 Steps English Personal hygie…" at bounding box center [381, 174] width 762 height 349
click at [497, 312] on icon at bounding box center [499, 316] width 14 height 14
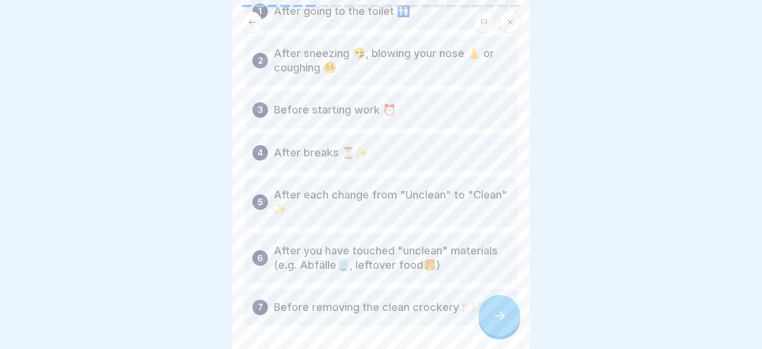
scroll to position [112, 0]
click at [531, 297] on body "General hygiene training (according to LHMV §4) 22 Steps English Personal hygie…" at bounding box center [381, 174] width 762 height 349
click at [500, 312] on icon at bounding box center [499, 316] width 14 height 14
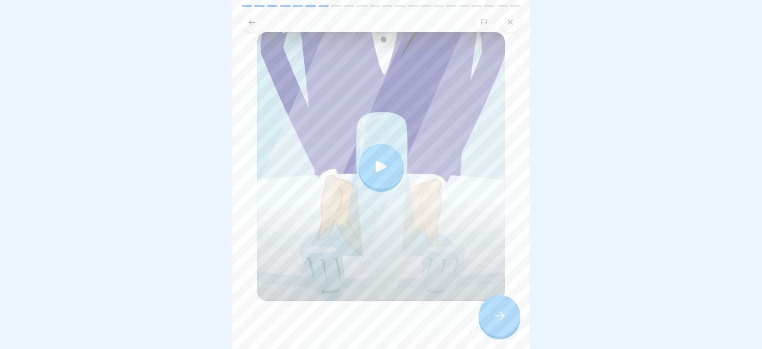
scroll to position [132, 0]
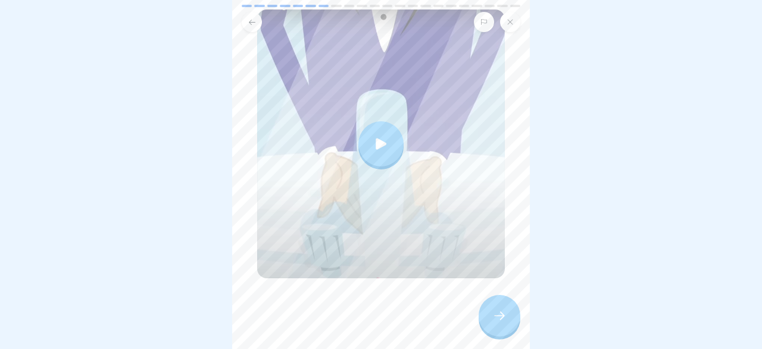
click at [386, 150] on icon at bounding box center [380, 144] width 17 height 17
click at [499, 316] on icon at bounding box center [499, 316] width 14 height 14
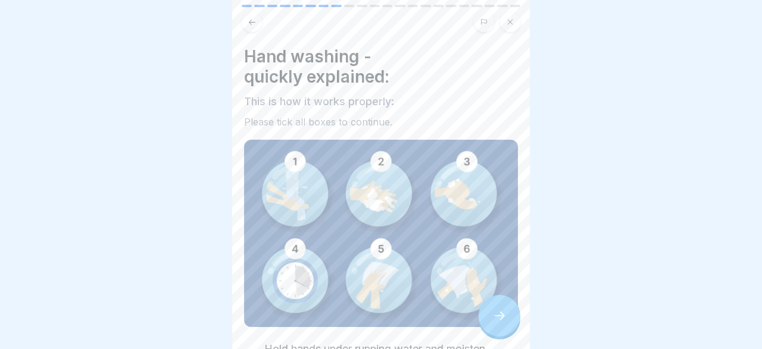
click at [293, 172] on img at bounding box center [381, 233] width 274 height 187
click at [299, 208] on img at bounding box center [381, 233] width 274 height 187
click at [521, 300] on div "Hand washing - quickly explained: This is how it works properly: Please tick al…" at bounding box center [381, 174] width 298 height 349
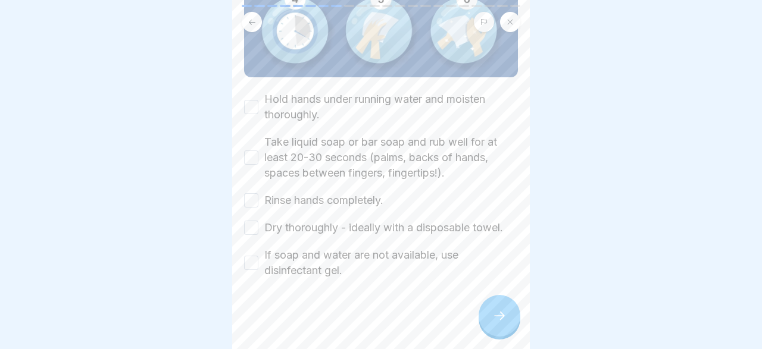
click at [253, 107] on button "Hold hands under running water and moisten thoroughly." at bounding box center [251, 107] width 14 height 14
click at [253, 157] on button "Take liquid soap or bar soap and rub well for at least 20-30 seconds (palms, ba…" at bounding box center [251, 158] width 14 height 14
click at [251, 202] on button "Rinse hands completely." at bounding box center [251, 200] width 14 height 14
click at [251, 229] on button "Dry thoroughly - ideally with a disposable towel." at bounding box center [251, 228] width 14 height 14
click at [258, 266] on button "If soap and water are not available, use disinfectant gel." at bounding box center [251, 263] width 14 height 14
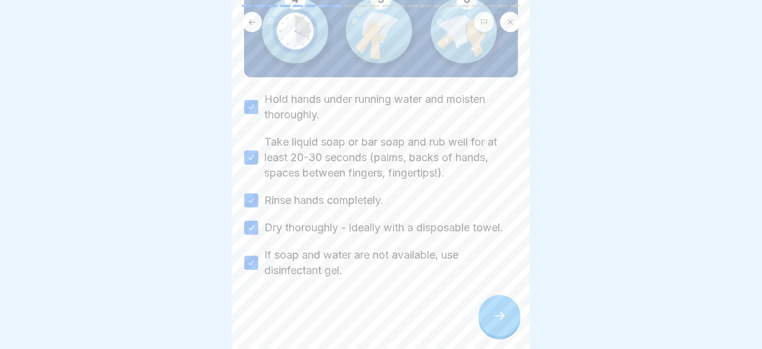
click at [503, 317] on icon at bounding box center [499, 316] width 11 height 8
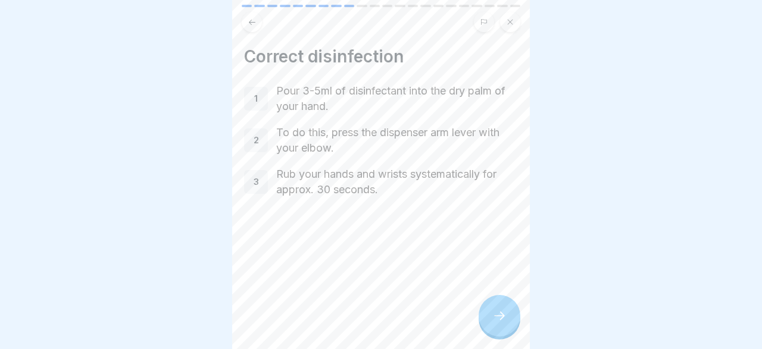
click at [503, 317] on icon at bounding box center [499, 316] width 11 height 8
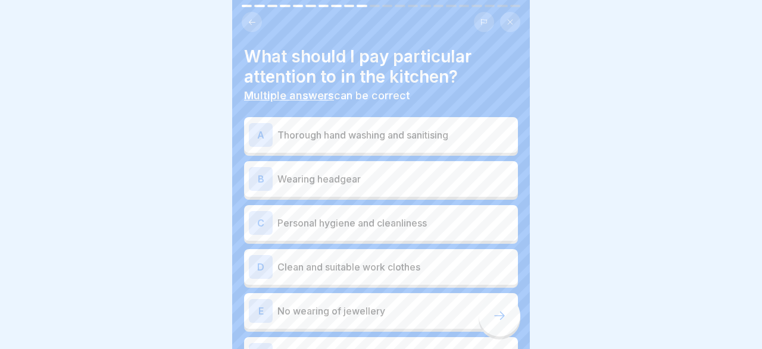
click at [254, 134] on div "A" at bounding box center [261, 135] width 24 height 24
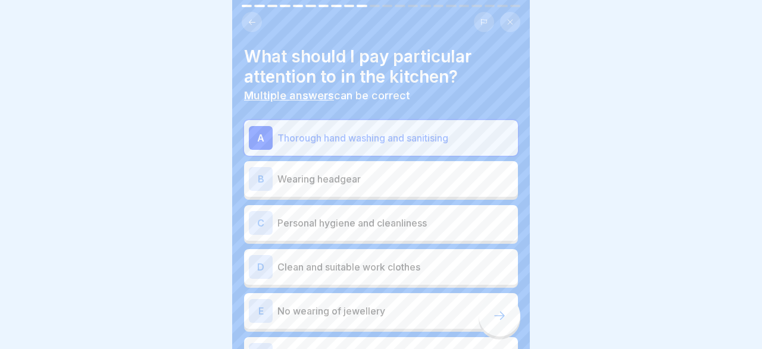
click at [262, 172] on div "B" at bounding box center [261, 179] width 24 height 24
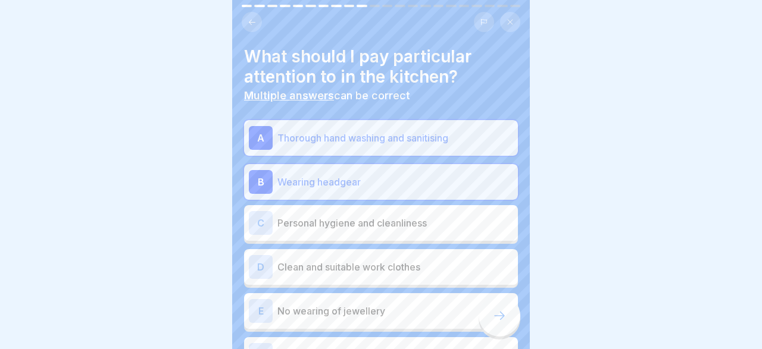
click at [260, 223] on div "C" at bounding box center [261, 223] width 24 height 24
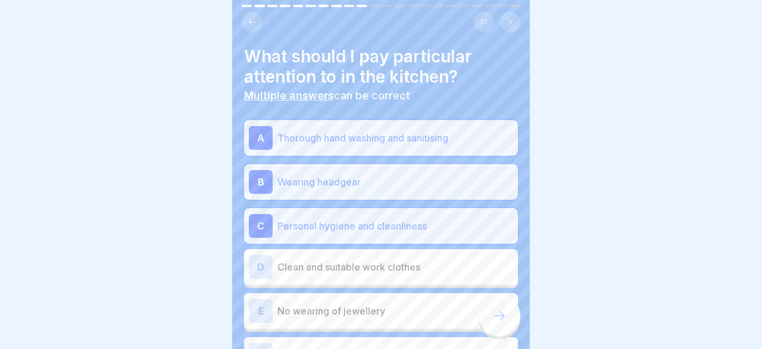
click at [261, 263] on div "D" at bounding box center [261, 267] width 24 height 24
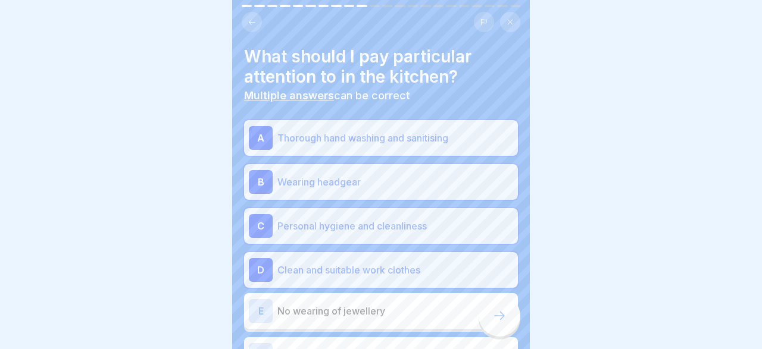
click at [266, 301] on div "E" at bounding box center [261, 311] width 24 height 24
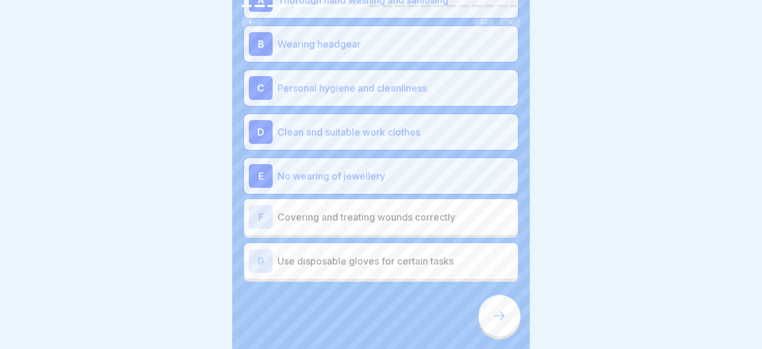
scroll to position [142, 0]
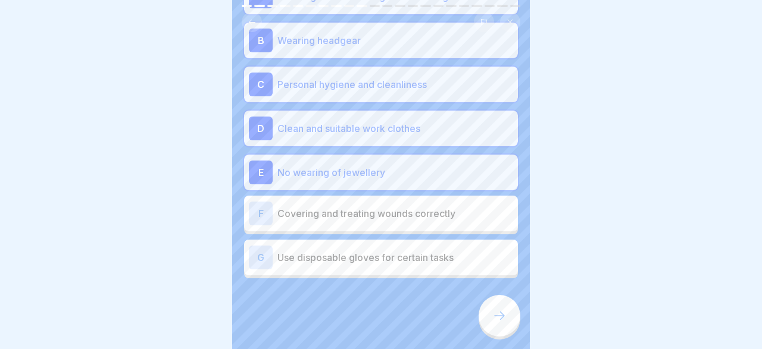
click at [253, 214] on div "F" at bounding box center [261, 214] width 24 height 24
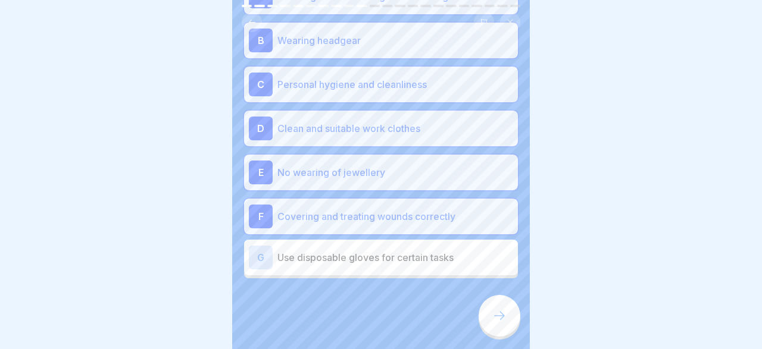
click at [262, 252] on div "G" at bounding box center [261, 258] width 24 height 24
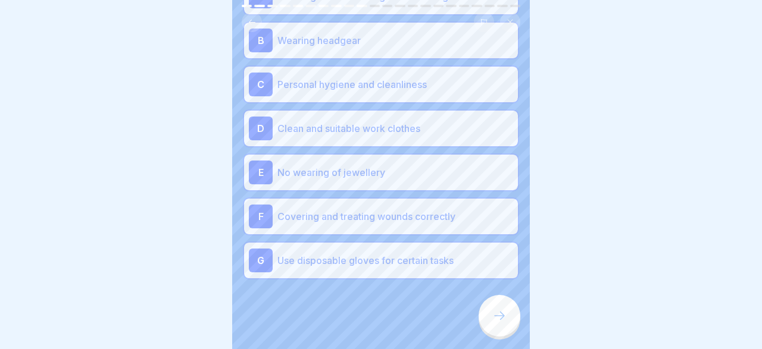
click at [498, 315] on icon at bounding box center [499, 316] width 14 height 14
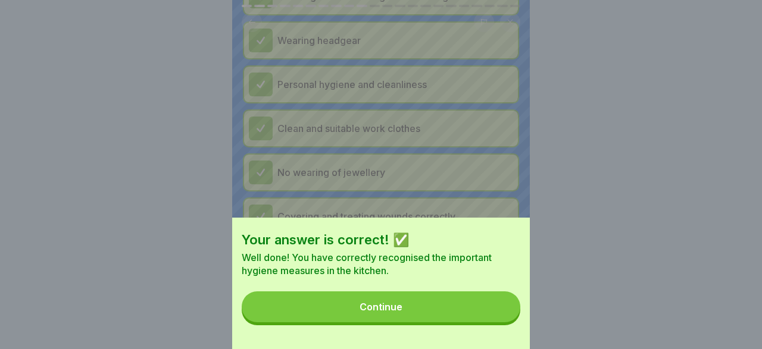
click at [421, 312] on button "Continue" at bounding box center [381, 307] width 278 height 31
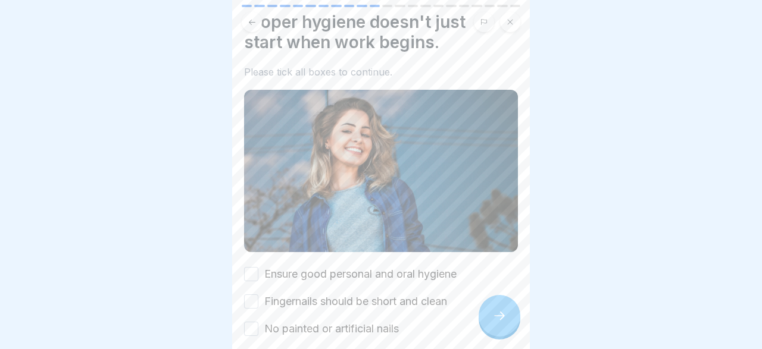
scroll to position [69, 0]
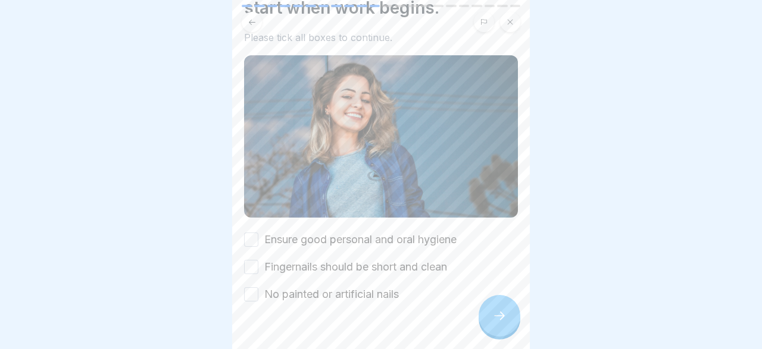
click at [252, 240] on button "Ensure good personal and oral hygiene" at bounding box center [251, 240] width 14 height 14
click at [255, 267] on button "Fingernails should be short and clean" at bounding box center [251, 267] width 14 height 14
click at [255, 289] on button "No painted or artificial nails" at bounding box center [251, 294] width 14 height 14
click at [496, 316] on icon at bounding box center [499, 316] width 14 height 14
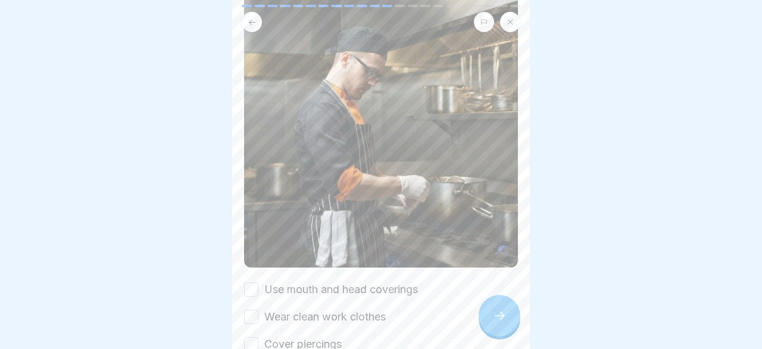
scroll to position [138, 0]
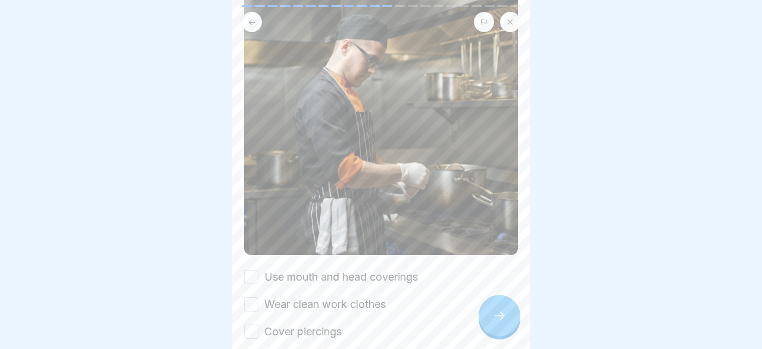
click at [247, 279] on button "Use mouth and head coverings" at bounding box center [251, 277] width 14 height 14
click at [252, 311] on button "Wear clean work clothes" at bounding box center [251, 305] width 14 height 14
click at [253, 336] on button "Cover piercings" at bounding box center [251, 332] width 14 height 14
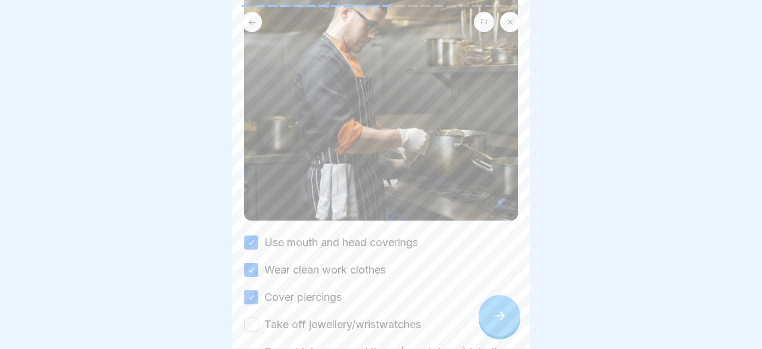
scroll to position [207, 0]
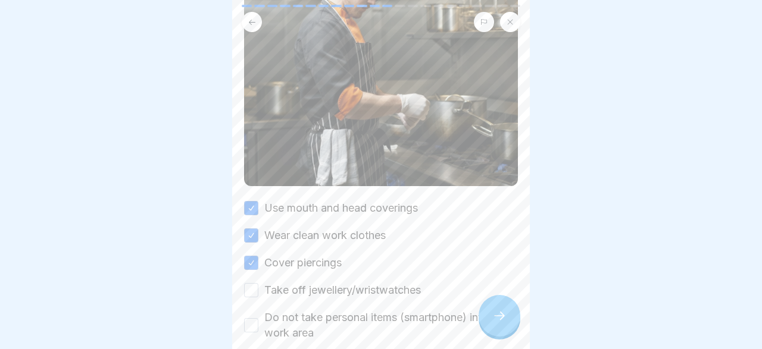
click at [248, 289] on button "Take off jewellery/wristwatches" at bounding box center [251, 290] width 14 height 14
click at [245, 330] on button "Do not take personal items (smartphone) into the work area" at bounding box center [251, 325] width 14 height 14
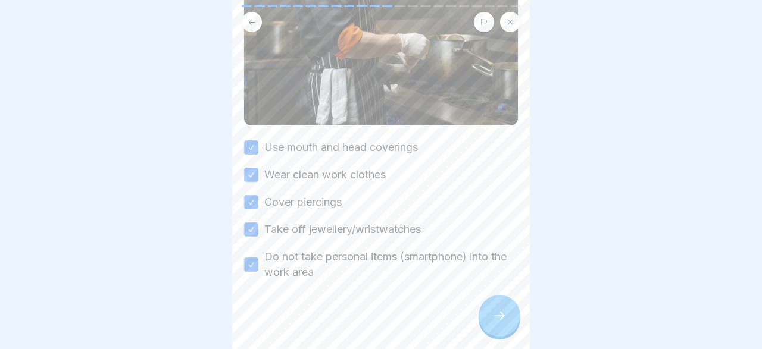
scroll to position [270, 0]
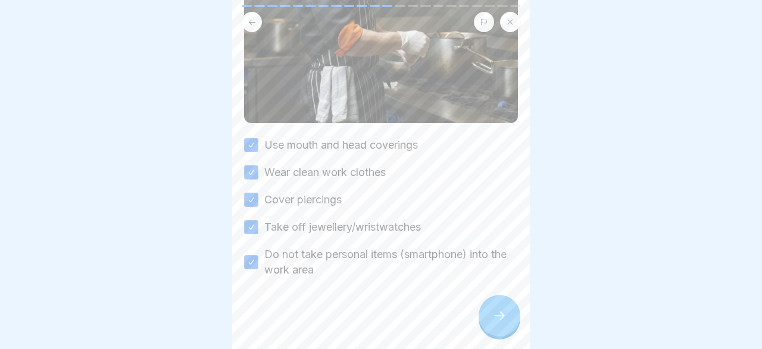
click at [503, 320] on icon at bounding box center [499, 316] width 14 height 14
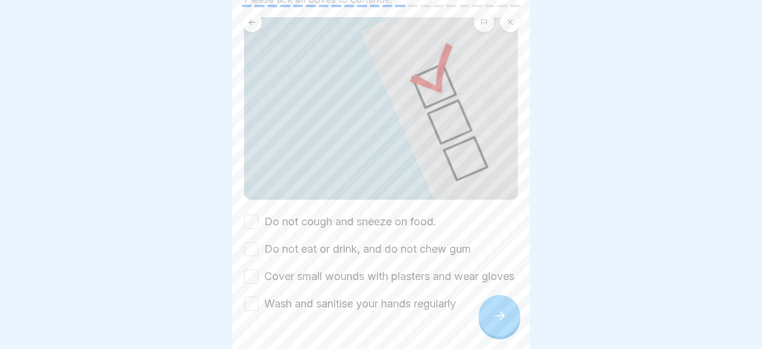
scroll to position [104, 0]
click at [250, 222] on button "Do not cough and sneeze on food." at bounding box center [251, 221] width 14 height 14
click at [253, 249] on button "Do not eat or drink, and do not chew gum" at bounding box center [251, 248] width 14 height 14
click at [255, 278] on button "Cover small wounds with plasters and wear gloves" at bounding box center [251, 275] width 14 height 14
click at [252, 310] on button "Wash and sanitise your hands regularly" at bounding box center [251, 303] width 14 height 14
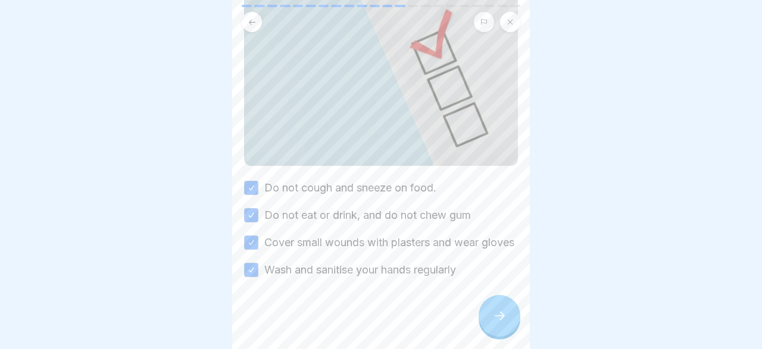
scroll to position [151, 0]
click at [501, 311] on icon at bounding box center [499, 316] width 14 height 14
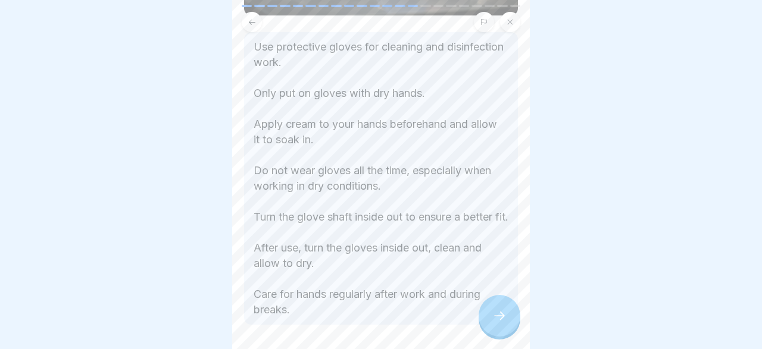
scroll to position [279, 0]
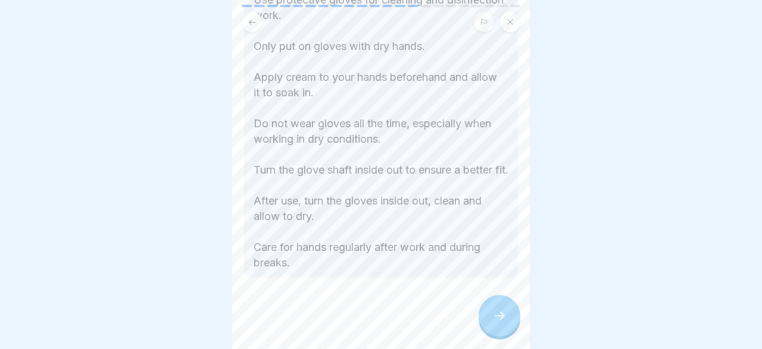
click at [493, 311] on icon at bounding box center [499, 316] width 14 height 14
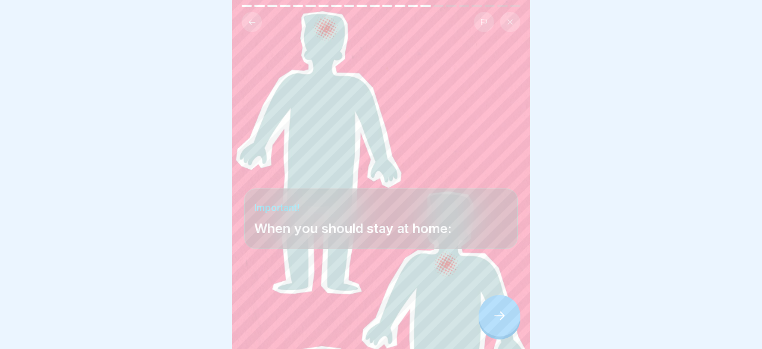
click at [500, 315] on icon at bounding box center [499, 316] width 14 height 14
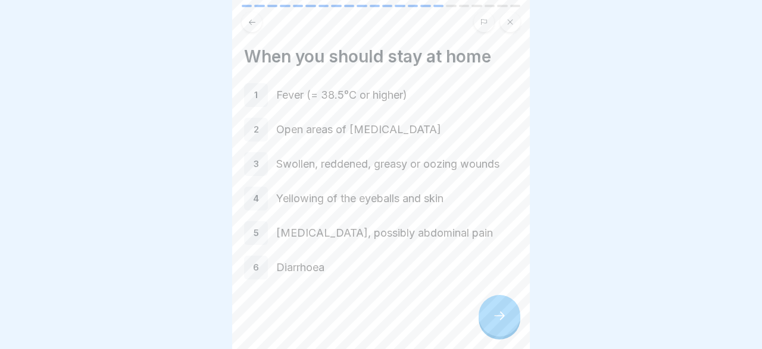
click at [494, 310] on div at bounding box center [499, 316] width 42 height 42
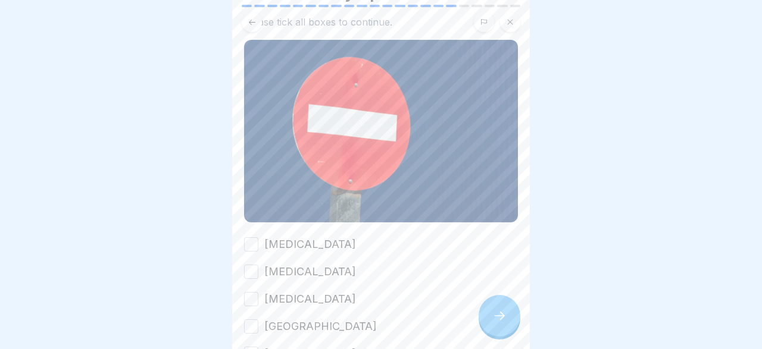
scroll to position [138, 0]
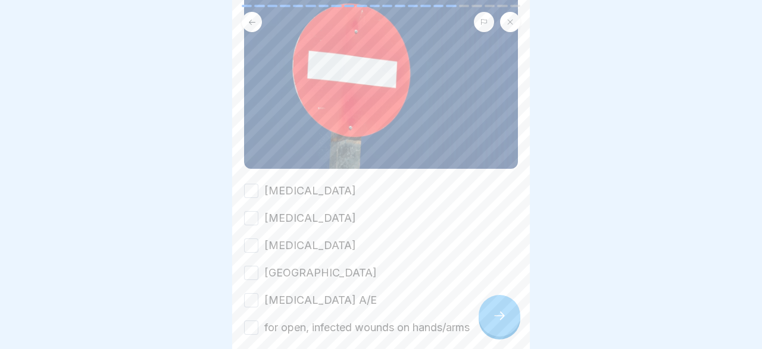
click at [251, 193] on button "[MEDICAL_DATA]" at bounding box center [251, 191] width 14 height 14
click at [254, 218] on button "[MEDICAL_DATA]" at bounding box center [251, 218] width 14 height 14
click at [253, 247] on button "[MEDICAL_DATA]" at bounding box center [251, 246] width 14 height 14
click at [254, 275] on button "[GEOGRAPHIC_DATA]" at bounding box center [251, 273] width 14 height 14
click at [252, 304] on button "[MEDICAL_DATA] A/E" at bounding box center [251, 300] width 14 height 14
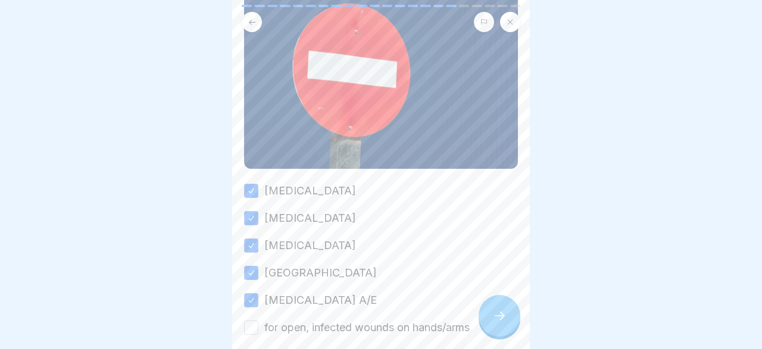
click at [251, 329] on button "for open, infected wounds on hands/arms" at bounding box center [251, 328] width 14 height 14
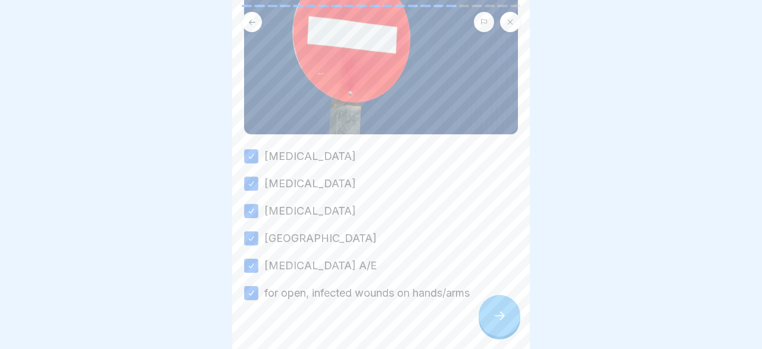
scroll to position [195, 0]
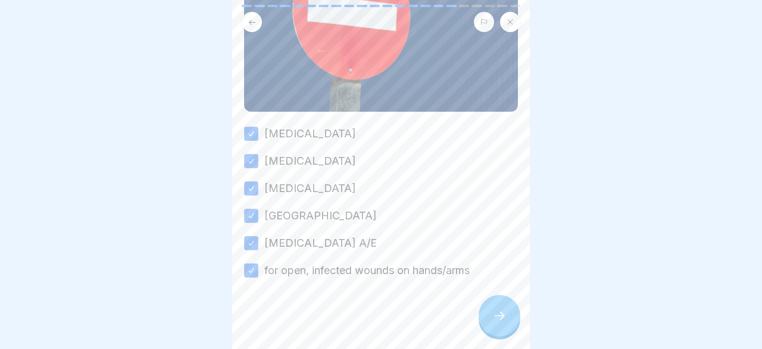
click at [492, 311] on div at bounding box center [499, 316] width 42 height 42
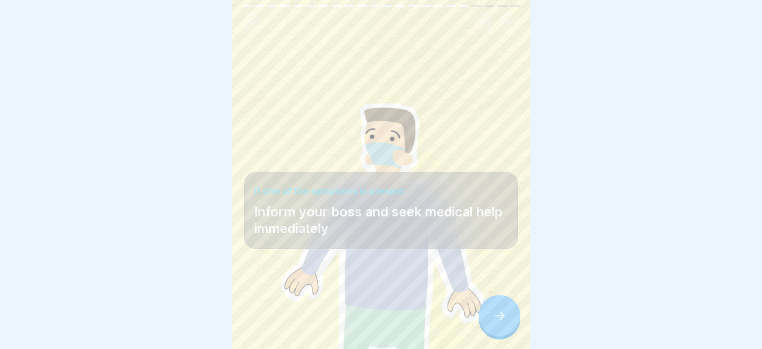
click at [502, 318] on icon at bounding box center [499, 316] width 14 height 14
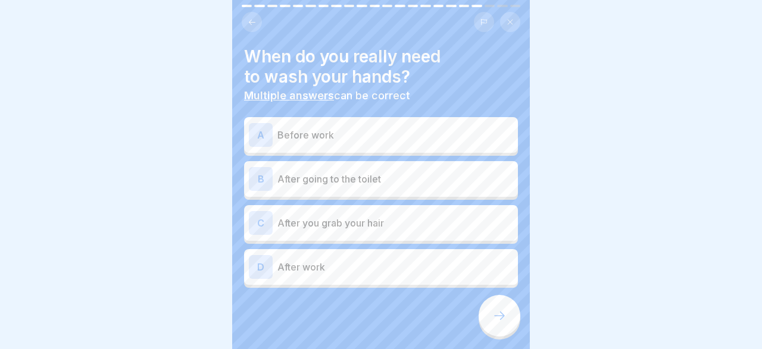
click at [265, 131] on div "A" at bounding box center [261, 135] width 24 height 24
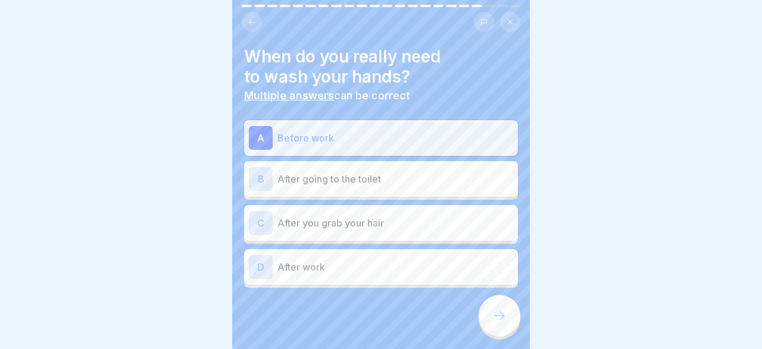
click at [268, 180] on div "B" at bounding box center [261, 179] width 24 height 24
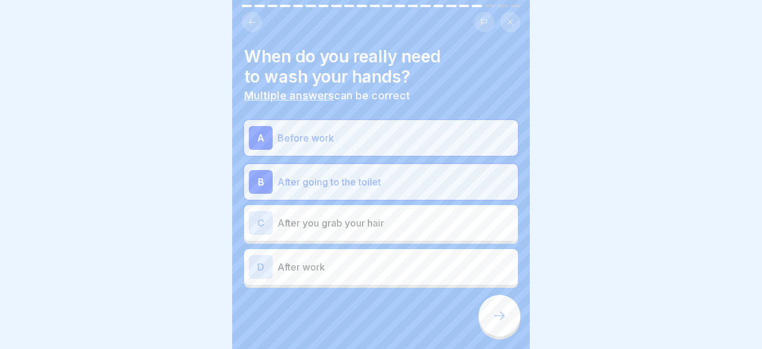
click at [269, 220] on div "C" at bounding box center [261, 223] width 24 height 24
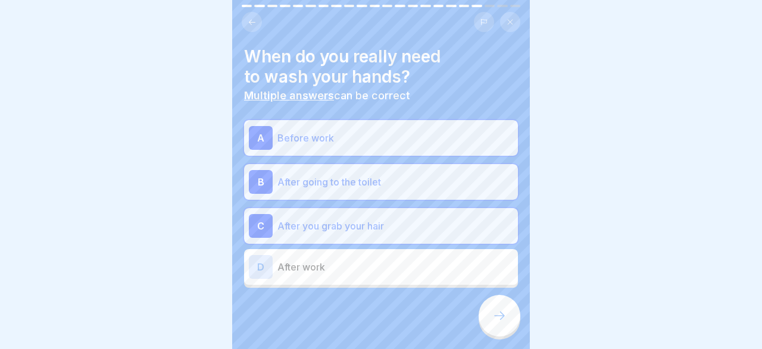
click at [263, 261] on div "D" at bounding box center [261, 267] width 24 height 24
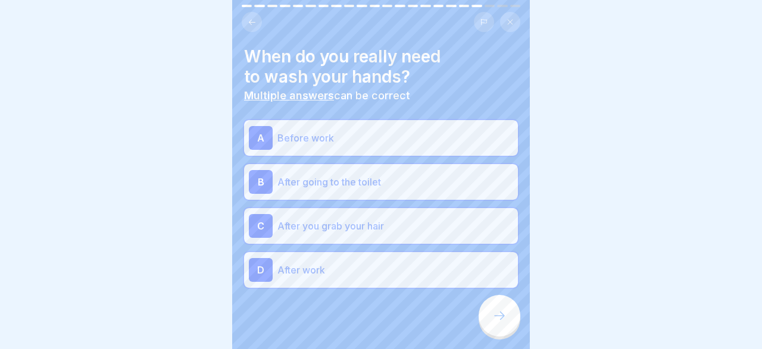
click at [503, 314] on icon at bounding box center [499, 316] width 14 height 14
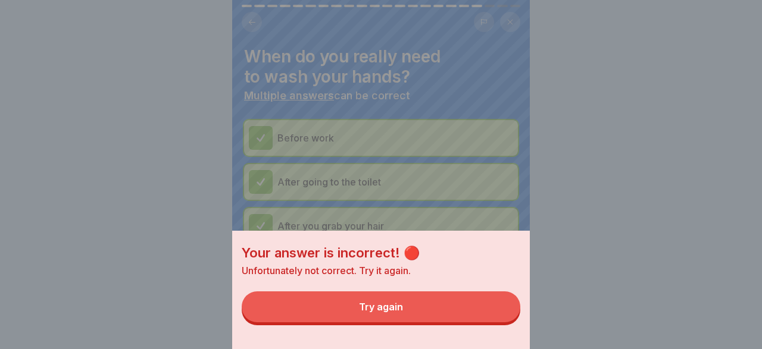
click at [419, 306] on button "Try again" at bounding box center [381, 307] width 278 height 31
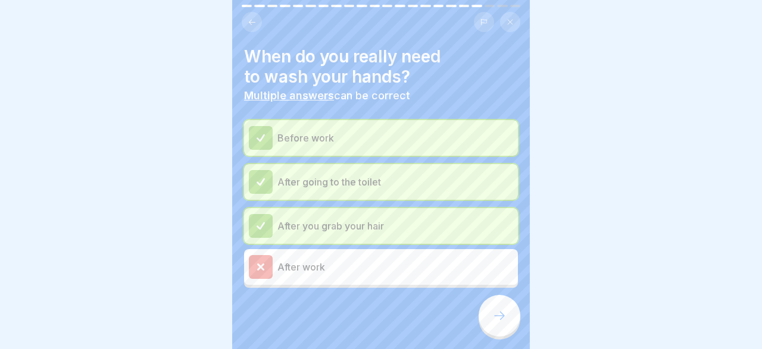
click at [499, 312] on icon at bounding box center [499, 316] width 14 height 14
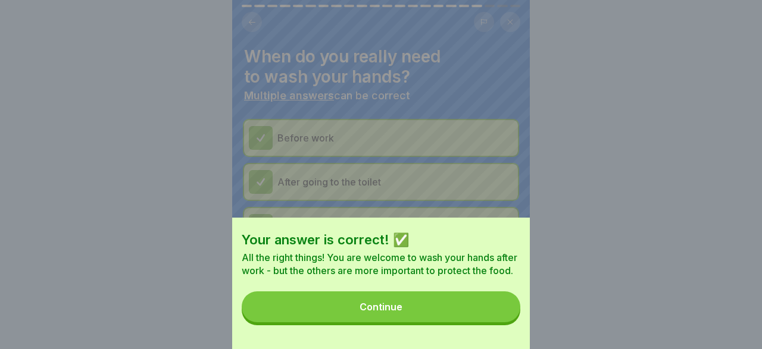
click at [446, 304] on button "Continue" at bounding box center [381, 307] width 278 height 31
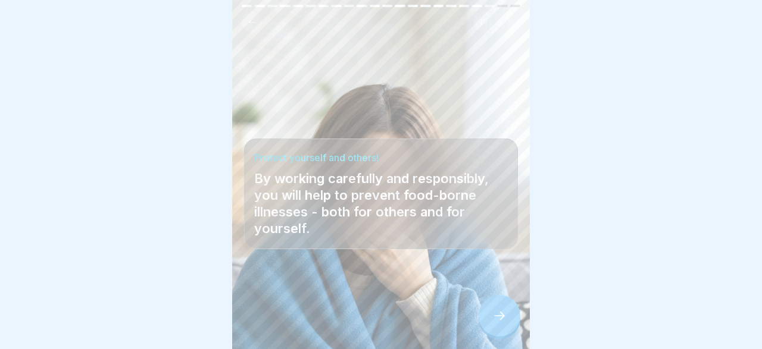
click at [499, 311] on icon at bounding box center [499, 316] width 14 height 14
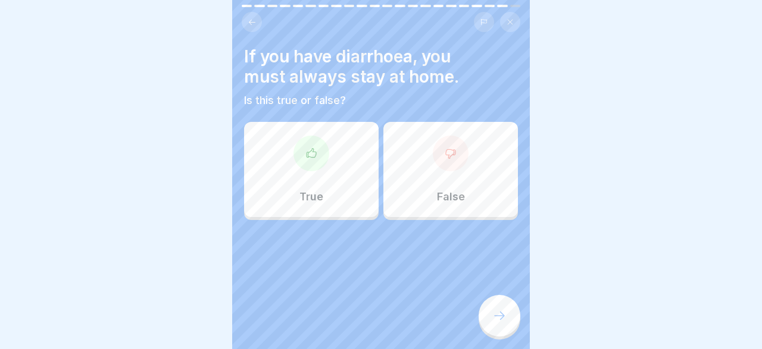
click at [333, 164] on div "True" at bounding box center [311, 169] width 134 height 95
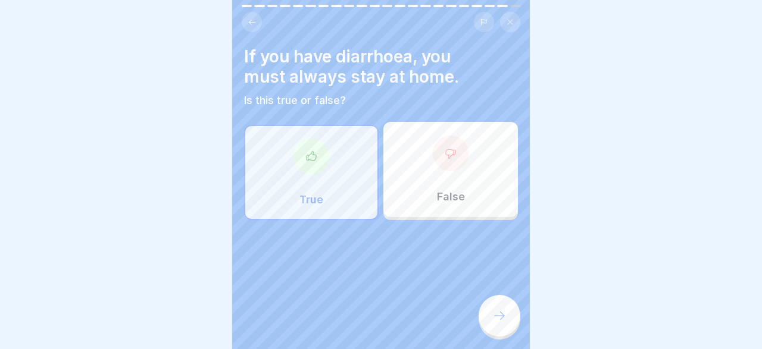
click at [501, 311] on icon at bounding box center [499, 316] width 14 height 14
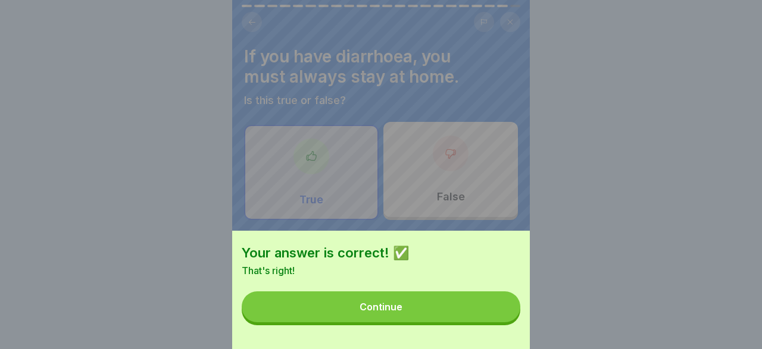
click at [478, 306] on button "Continue" at bounding box center [381, 307] width 278 height 31
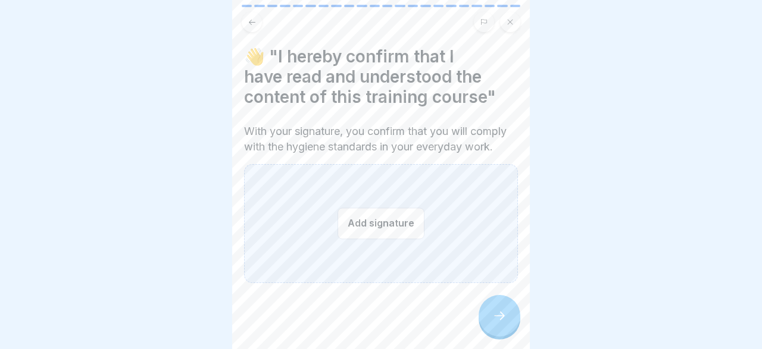
click at [381, 224] on button "Add signature" at bounding box center [380, 224] width 87 height 32
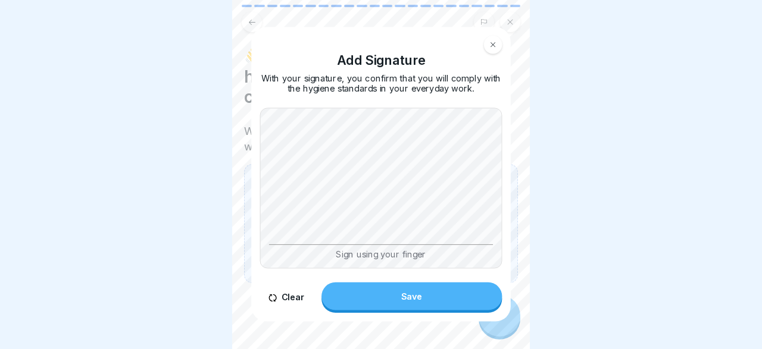
scroll to position [0, 0]
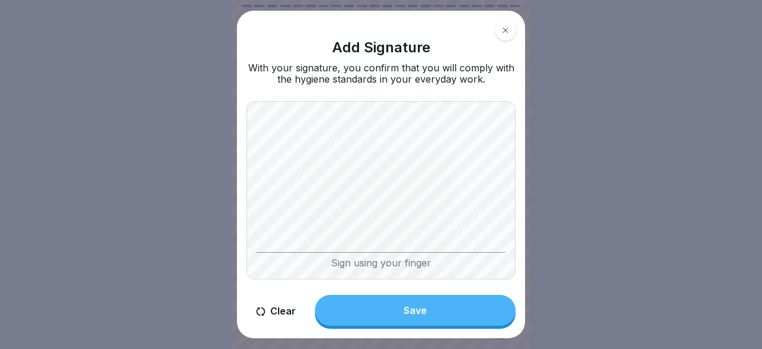
click at [283, 312] on button "Clear" at bounding box center [275, 312] width 59 height 34
click at [287, 307] on button "Clear" at bounding box center [275, 312] width 59 height 34
click at [415, 310] on div "Save" at bounding box center [414, 310] width 23 height 11
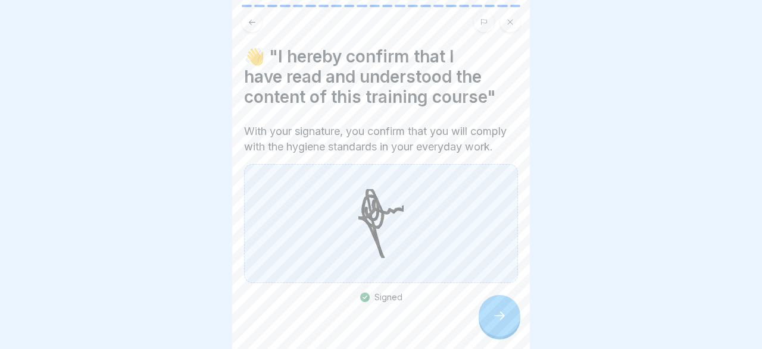
scroll to position [151, 0]
click at [493, 311] on icon at bounding box center [499, 316] width 14 height 14
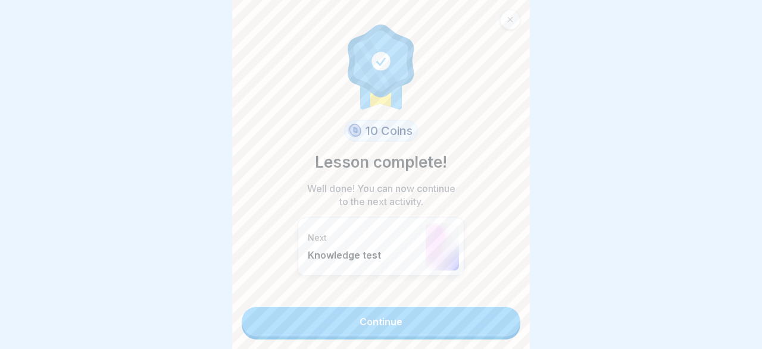
click at [451, 322] on link "Continue" at bounding box center [381, 322] width 278 height 30
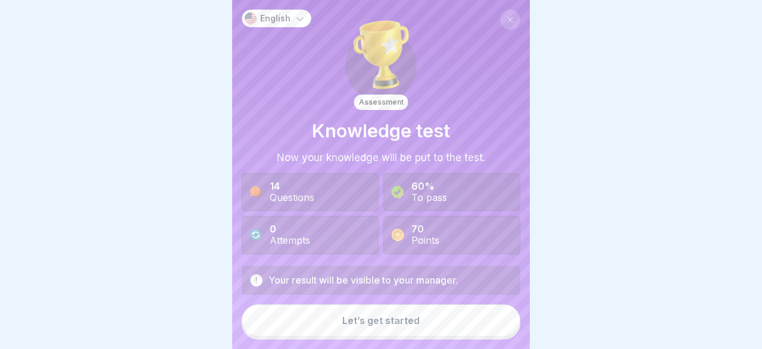
click at [400, 324] on div "Let’s get started" at bounding box center [380, 320] width 77 height 11
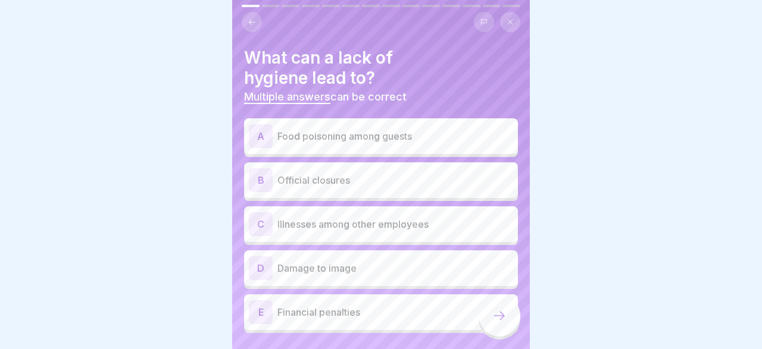
click at [267, 139] on div "A" at bounding box center [261, 136] width 24 height 24
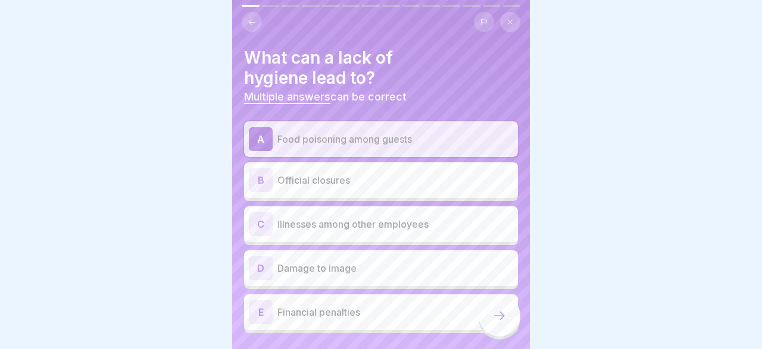
click at [259, 179] on div "B" at bounding box center [261, 180] width 24 height 24
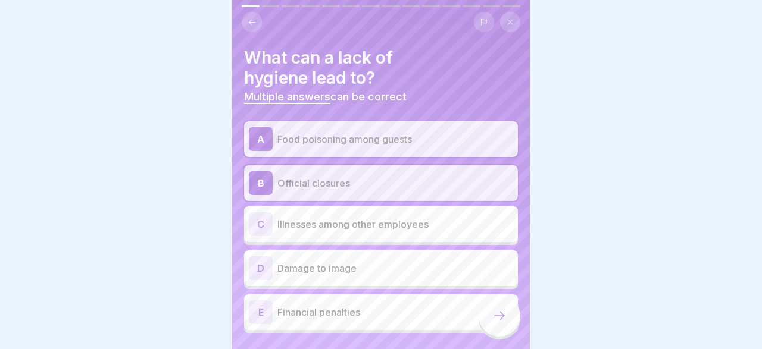
click at [261, 223] on div "C" at bounding box center [261, 224] width 24 height 24
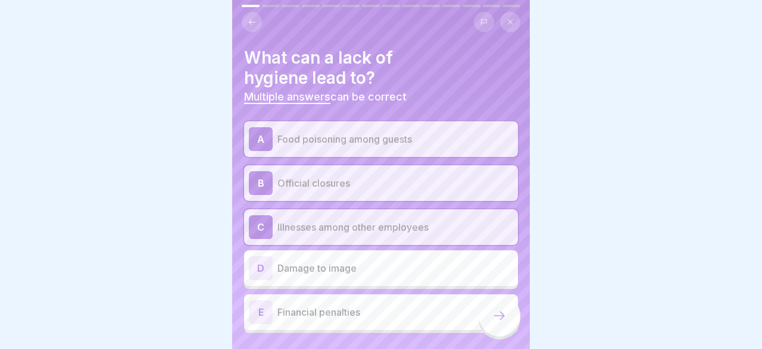
click at [262, 266] on div "D" at bounding box center [261, 268] width 24 height 24
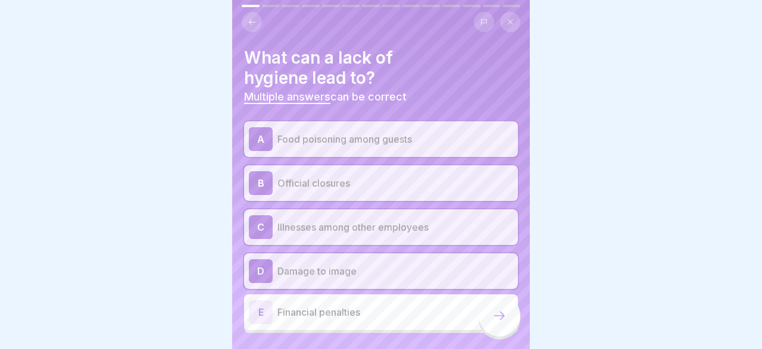
click at [264, 306] on div "E" at bounding box center [261, 312] width 24 height 24
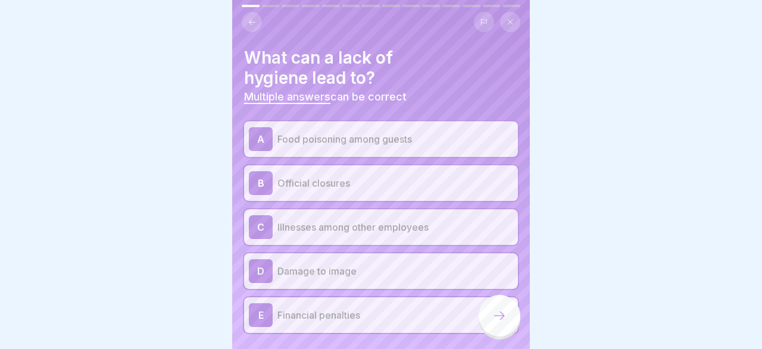
click at [493, 317] on icon at bounding box center [499, 316] width 14 height 14
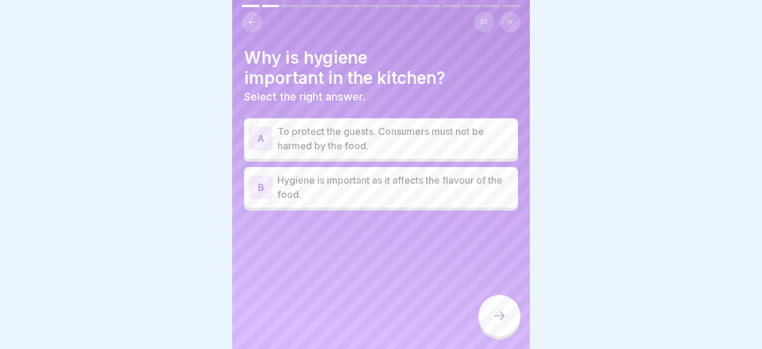
click at [253, 140] on div "A" at bounding box center [261, 139] width 24 height 24
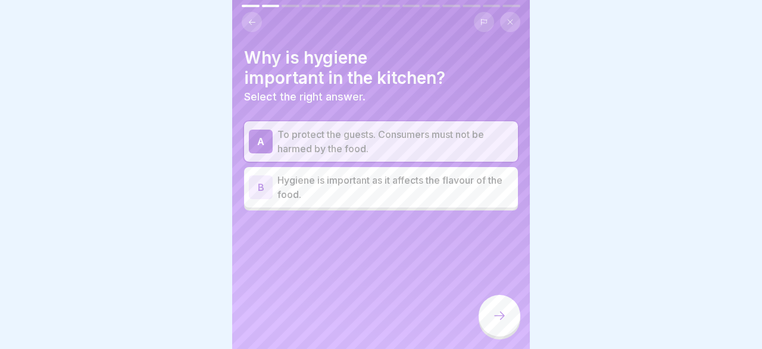
click at [505, 308] on div at bounding box center [499, 316] width 42 height 42
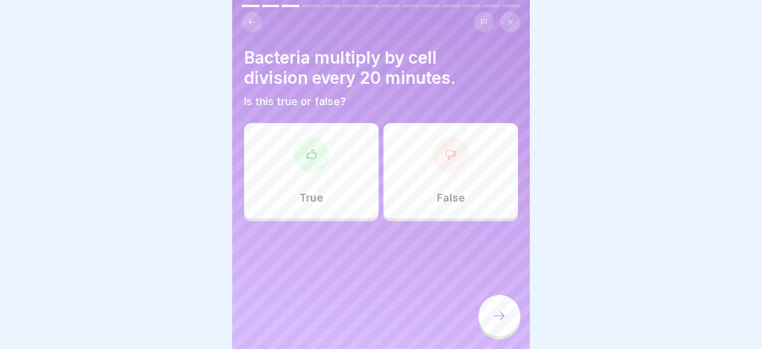
click at [315, 155] on icon at bounding box center [311, 155] width 12 height 12
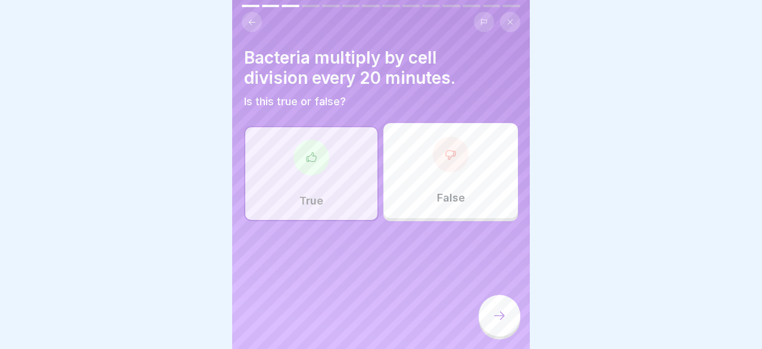
click at [483, 311] on div at bounding box center [499, 316] width 42 height 42
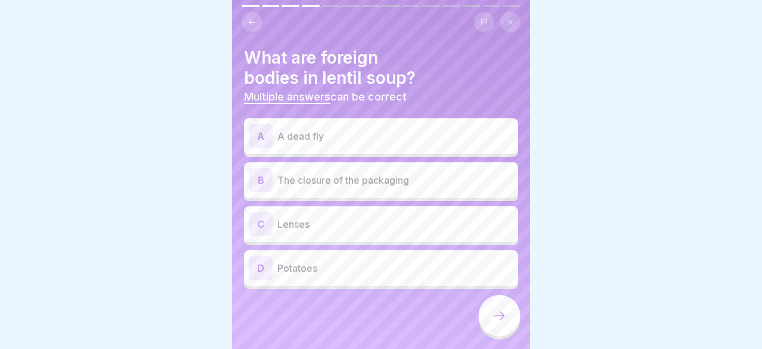
click at [265, 133] on div "A" at bounding box center [261, 136] width 24 height 24
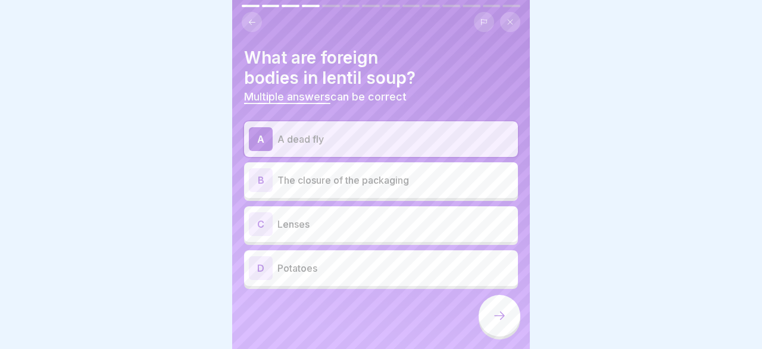
click at [318, 178] on p "The closure of the packaging" at bounding box center [395, 180] width 236 height 14
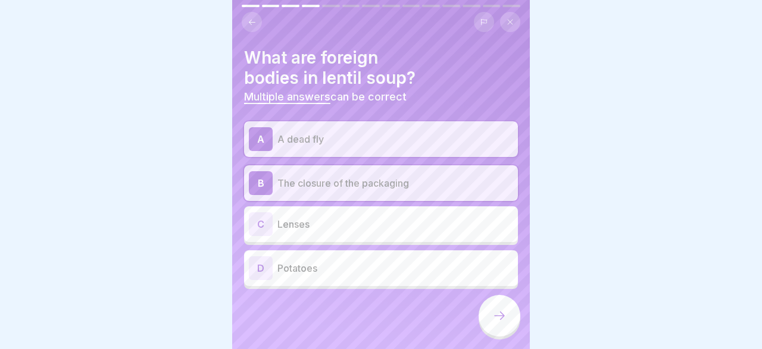
click at [489, 314] on div at bounding box center [499, 316] width 42 height 42
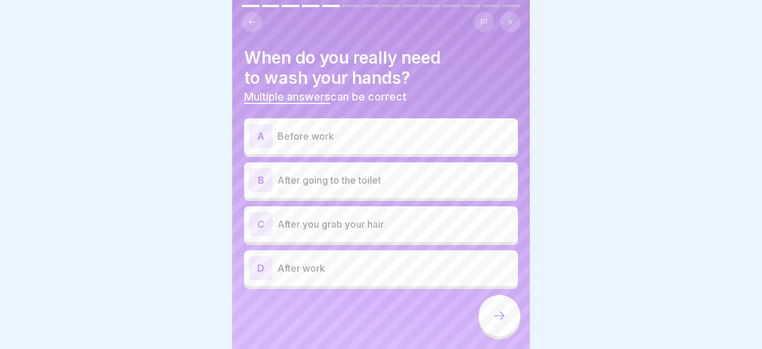
click at [321, 133] on p "Before work" at bounding box center [395, 136] width 236 height 14
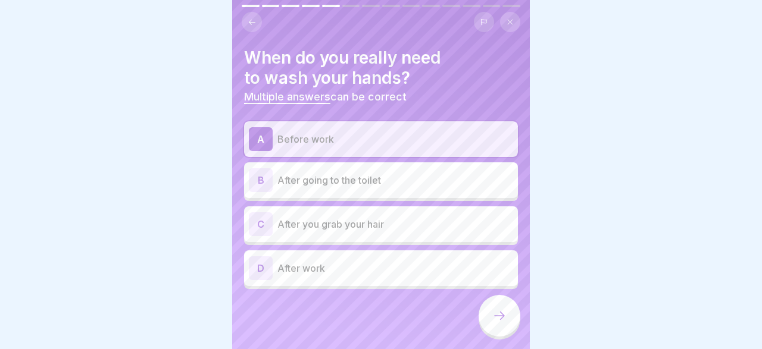
click at [329, 177] on p "After going to the toilet" at bounding box center [395, 180] width 236 height 14
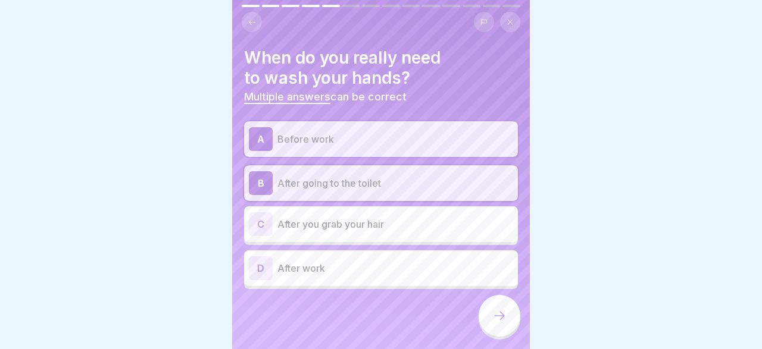
click at [333, 221] on p "After you grab your hair" at bounding box center [395, 224] width 236 height 14
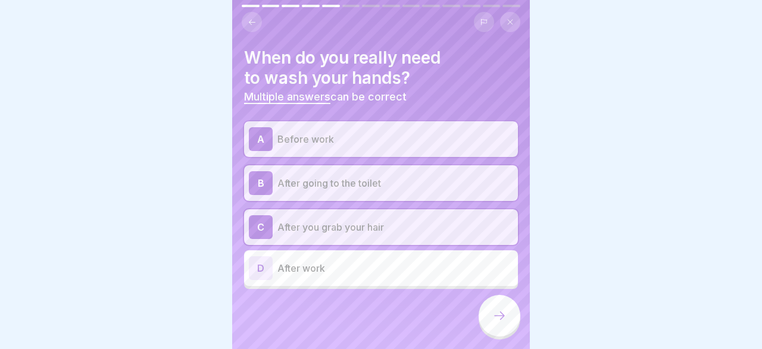
click at [489, 310] on div at bounding box center [499, 316] width 42 height 42
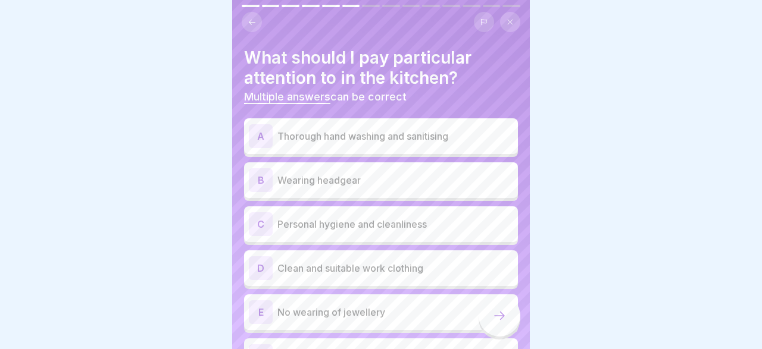
click at [258, 123] on div "A Thorough hand washing and sanitising" at bounding box center [381, 136] width 274 height 36
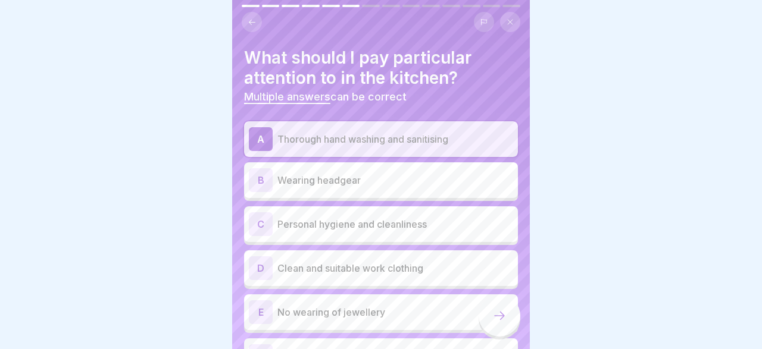
click at [267, 174] on div "B" at bounding box center [261, 180] width 24 height 24
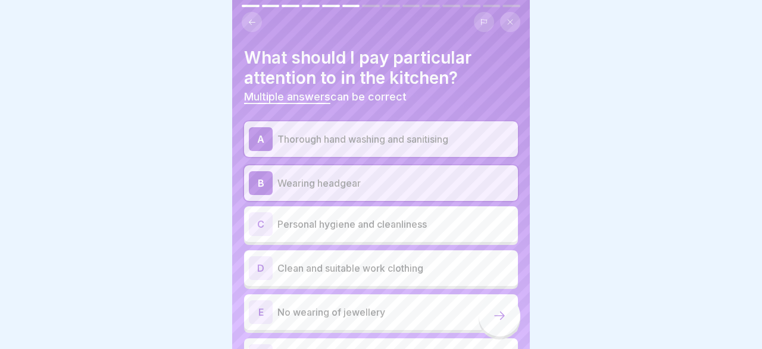
click at [266, 220] on div "C" at bounding box center [261, 224] width 24 height 24
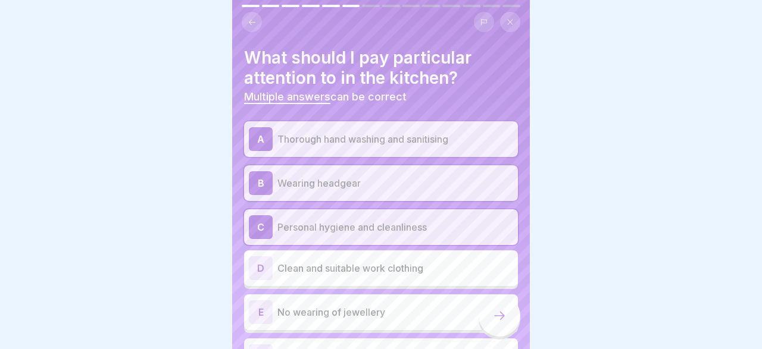
click at [261, 266] on div "D" at bounding box center [261, 268] width 24 height 24
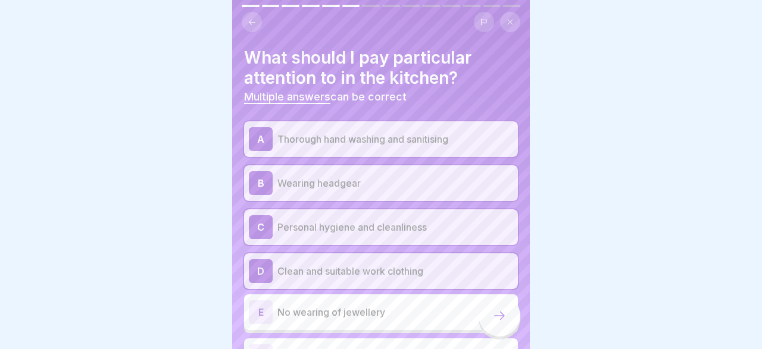
click at [261, 303] on div "E" at bounding box center [261, 312] width 24 height 24
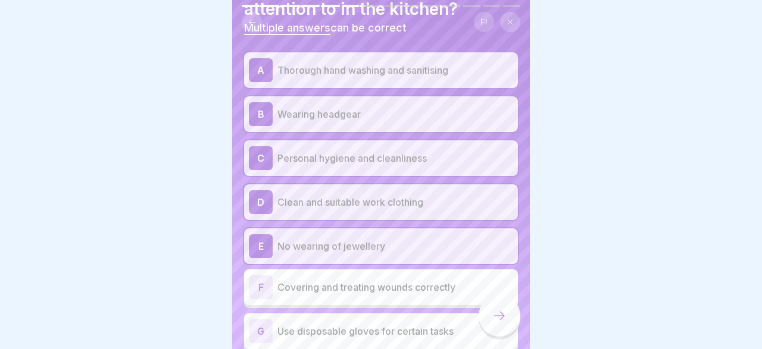
scroll to position [104, 0]
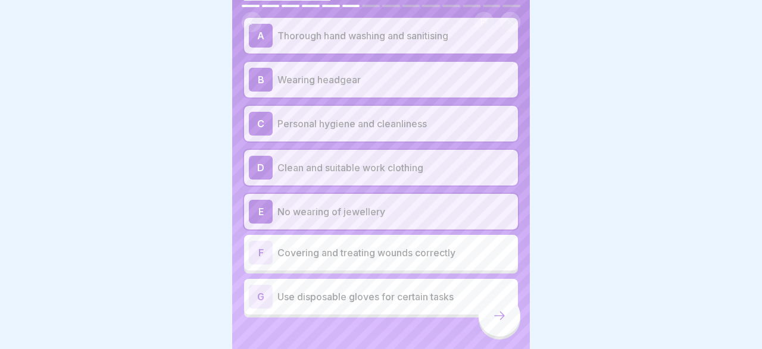
click at [253, 249] on div "F" at bounding box center [261, 253] width 24 height 24
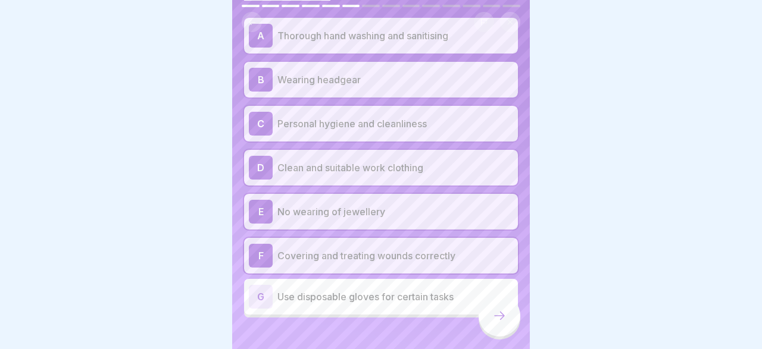
click at [260, 295] on div "G" at bounding box center [261, 297] width 24 height 24
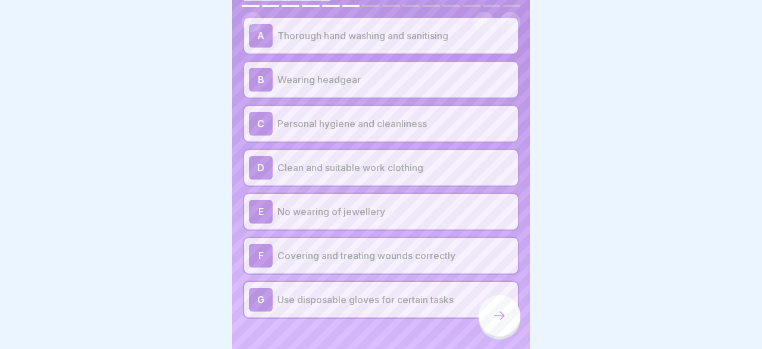
click at [499, 314] on icon at bounding box center [499, 316] width 14 height 14
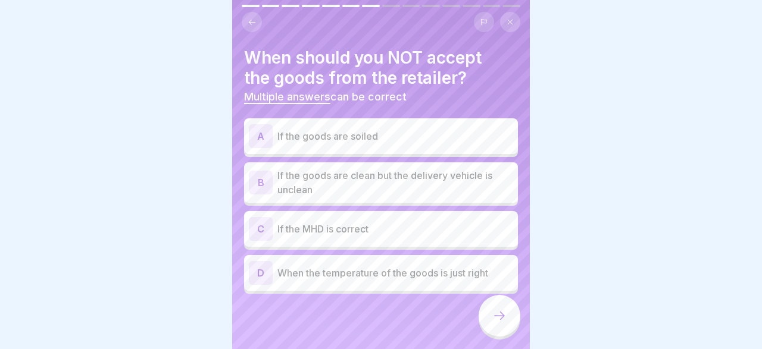
click at [266, 137] on div "A" at bounding box center [261, 136] width 24 height 24
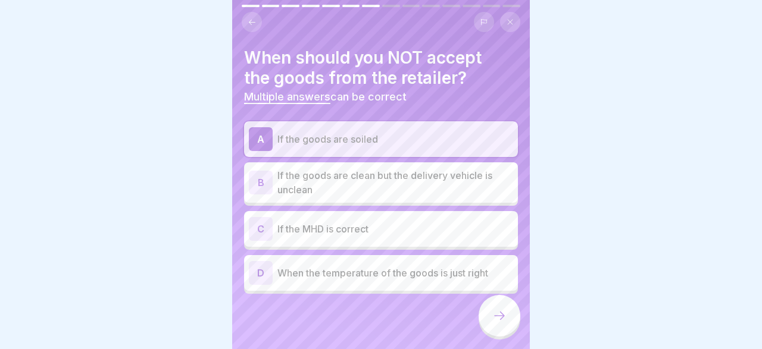
click at [260, 176] on div "B" at bounding box center [261, 183] width 24 height 24
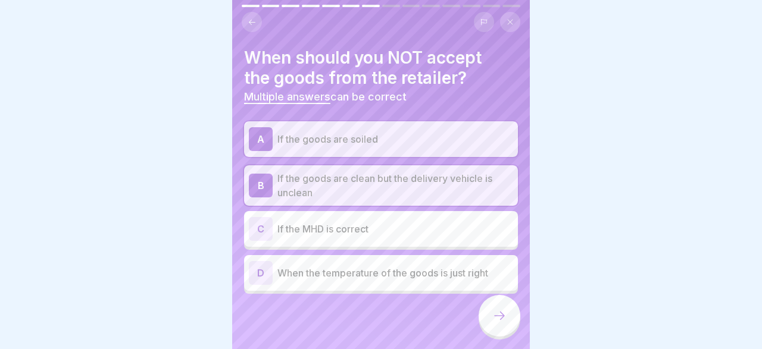
click at [494, 306] on div at bounding box center [499, 316] width 42 height 42
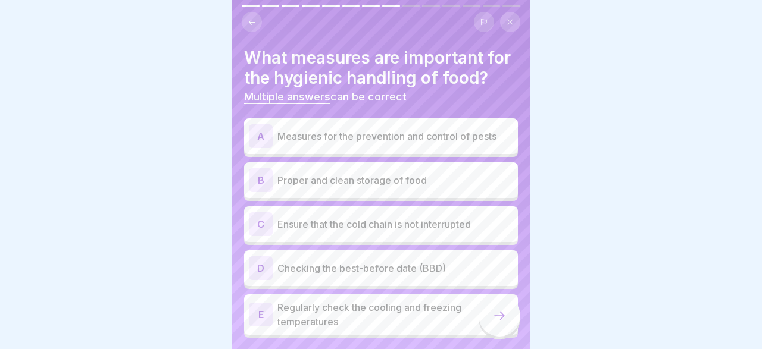
click at [272, 133] on div "A" at bounding box center [261, 136] width 24 height 24
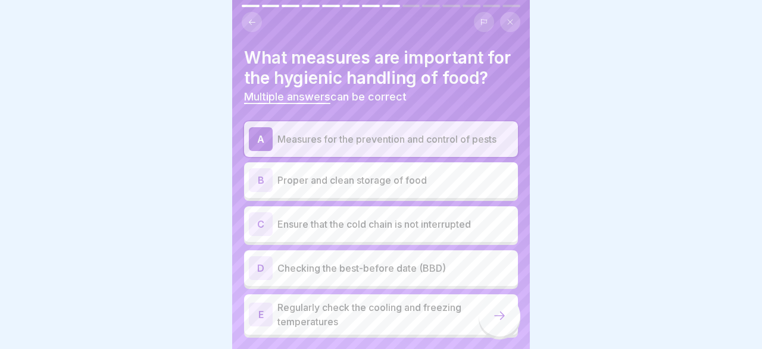
click at [268, 183] on div "B" at bounding box center [261, 180] width 24 height 24
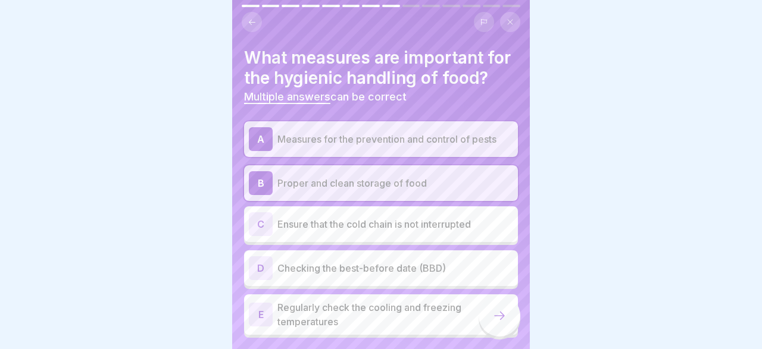
click at [268, 222] on div "C" at bounding box center [261, 224] width 24 height 24
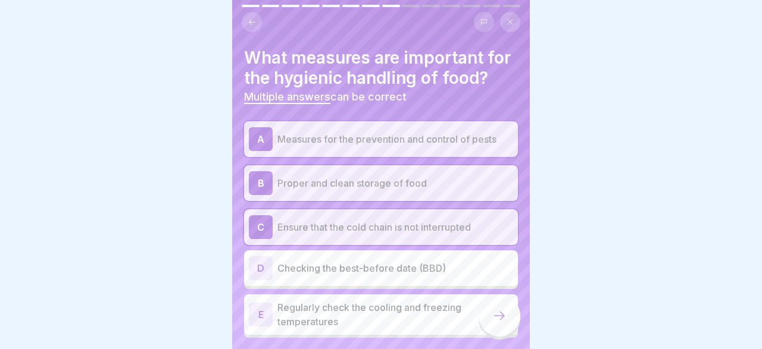
click at [262, 268] on div "D" at bounding box center [261, 268] width 24 height 24
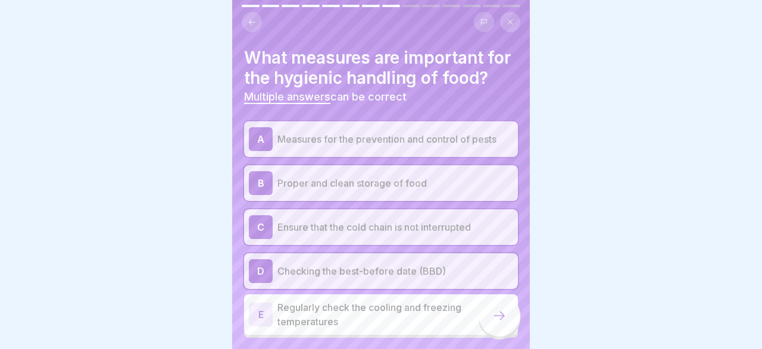
click at [265, 308] on div "E" at bounding box center [261, 315] width 24 height 24
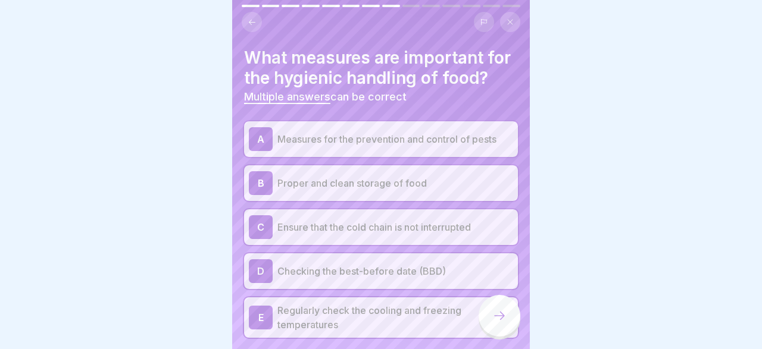
click at [494, 312] on icon at bounding box center [499, 316] width 14 height 14
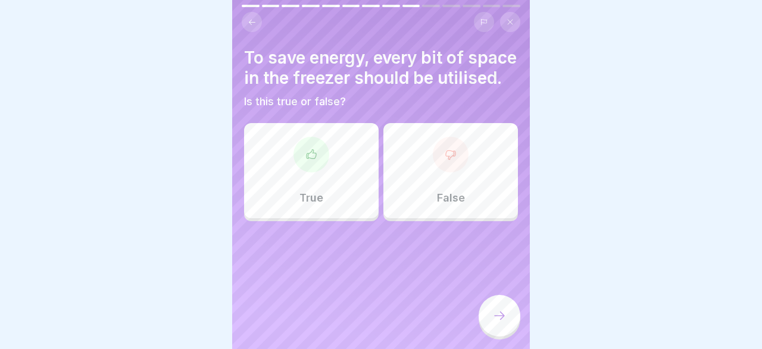
click at [439, 190] on div "False" at bounding box center [450, 170] width 134 height 95
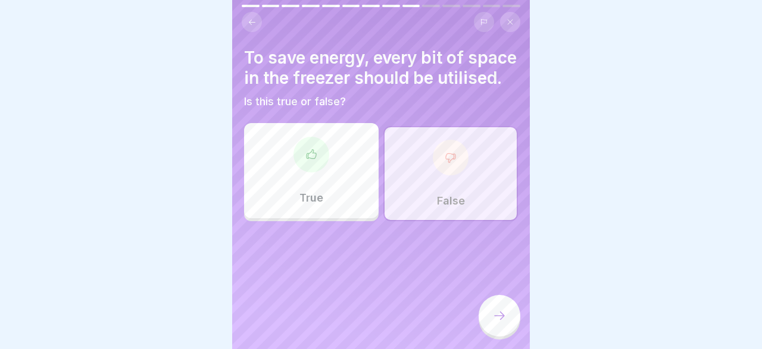
click at [485, 309] on div at bounding box center [499, 316] width 42 height 42
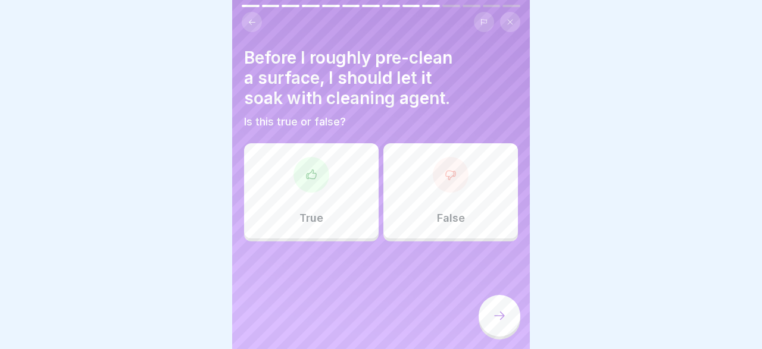
click at [441, 202] on div "False" at bounding box center [450, 190] width 134 height 95
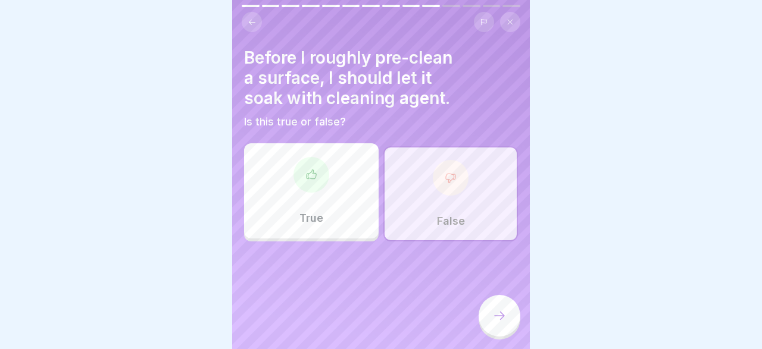
click at [494, 318] on icon at bounding box center [499, 316] width 14 height 14
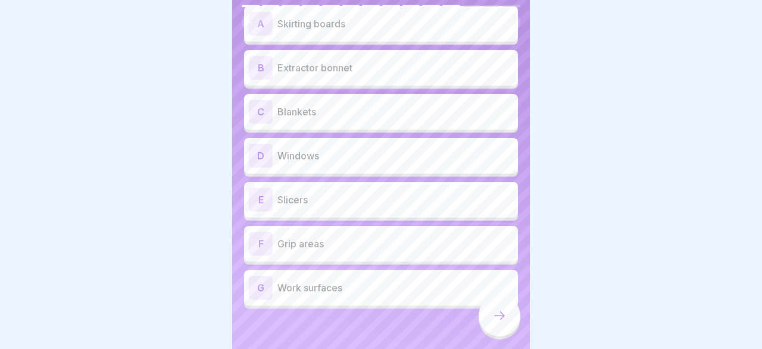
scroll to position [119, 0]
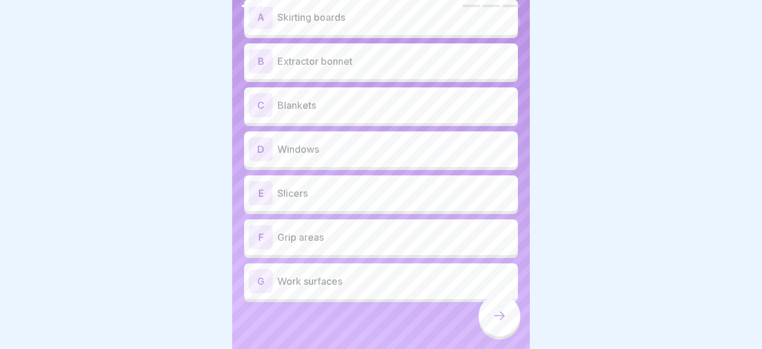
click at [362, 286] on p "Work surfaces" at bounding box center [395, 281] width 236 height 14
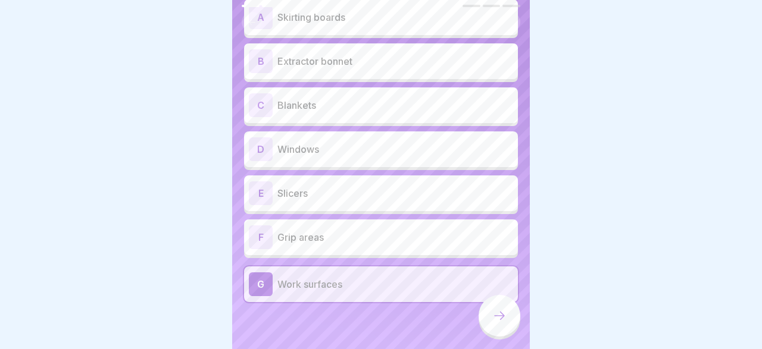
click at [349, 241] on p "Grip areas" at bounding box center [395, 237] width 236 height 14
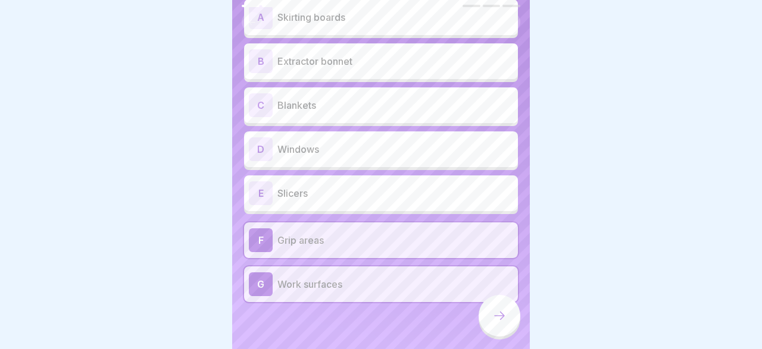
click at [337, 189] on p "Slicers" at bounding box center [395, 193] width 236 height 14
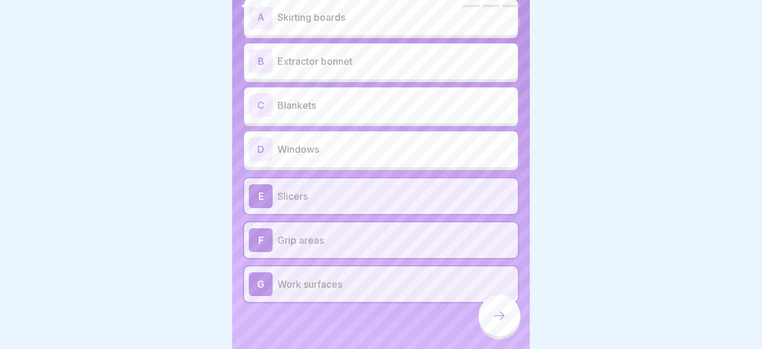
click at [499, 318] on icon at bounding box center [499, 316] width 14 height 14
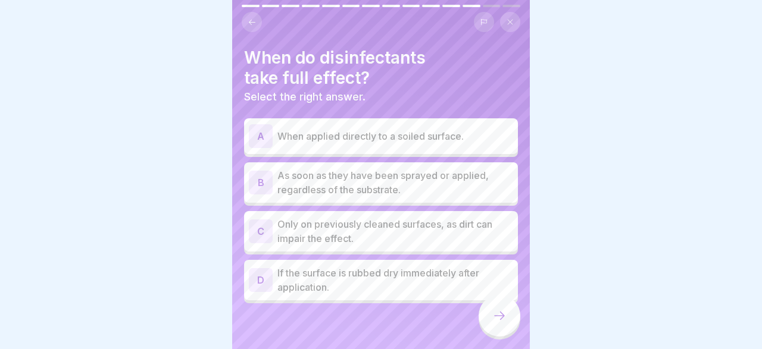
click at [310, 219] on p "Only on previously cleaned surfaces, as dirt can impair the effect." at bounding box center [395, 231] width 236 height 29
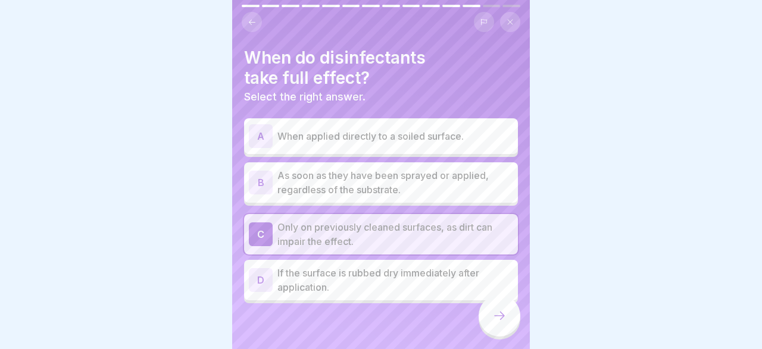
click at [499, 314] on icon at bounding box center [499, 316] width 14 height 14
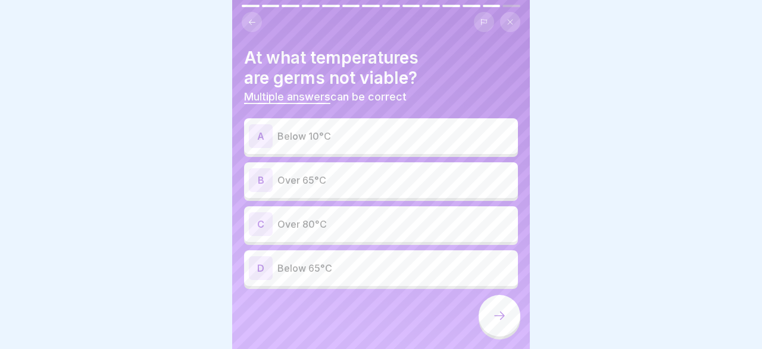
click at [345, 223] on p "Over 80°C" at bounding box center [395, 224] width 236 height 14
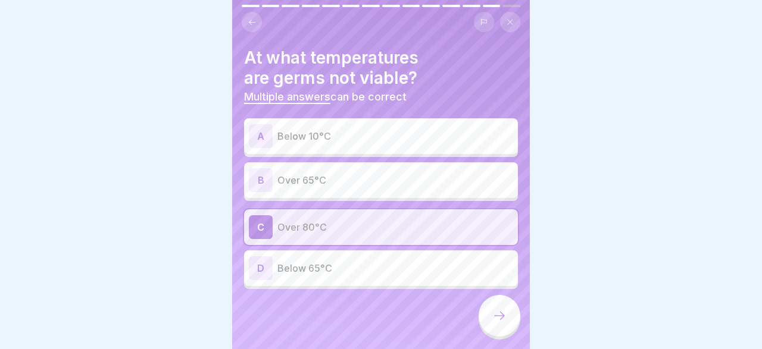
click at [325, 140] on p "Below 10°C" at bounding box center [395, 136] width 236 height 14
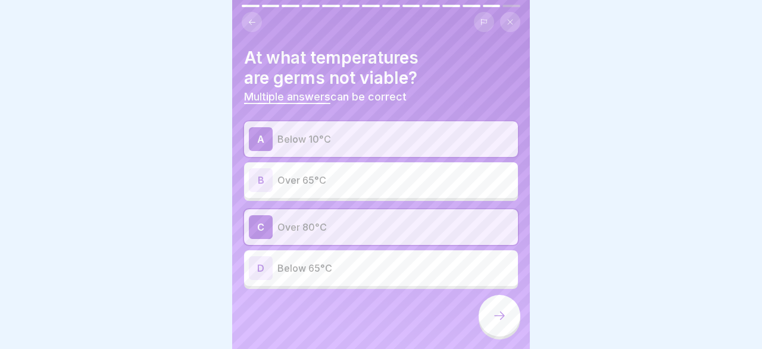
click at [499, 310] on div at bounding box center [499, 316] width 42 height 42
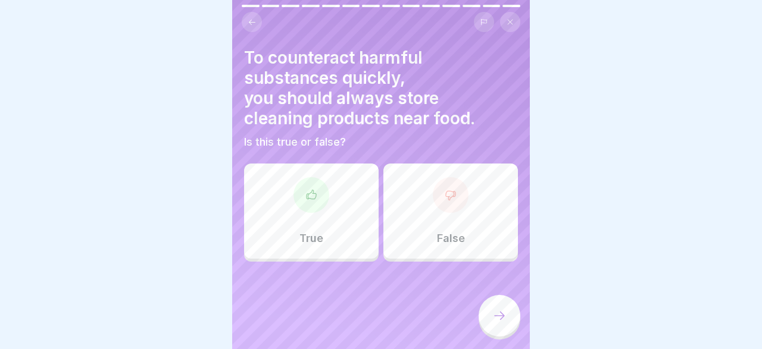
click at [446, 206] on div at bounding box center [451, 195] width 36 height 36
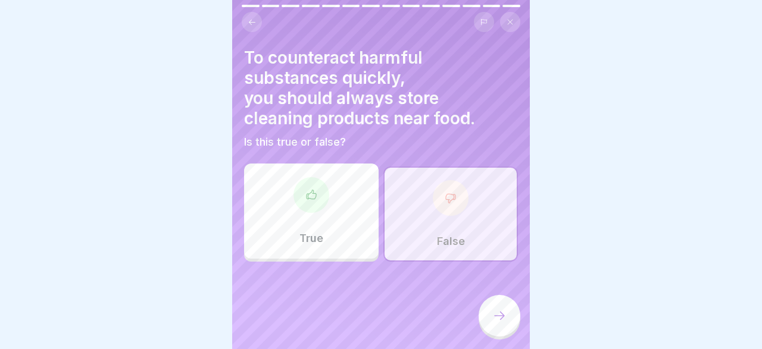
click at [502, 317] on icon at bounding box center [499, 316] width 14 height 14
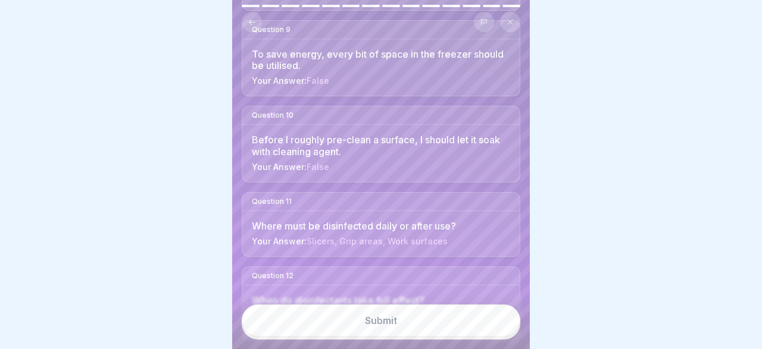
scroll to position [979, 0]
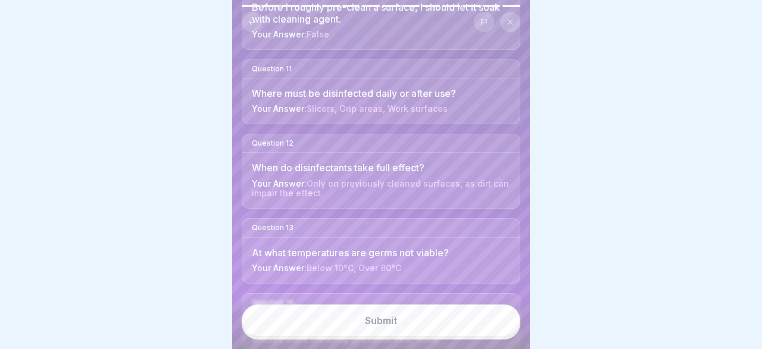
click at [347, 315] on button "Submit" at bounding box center [381, 321] width 278 height 32
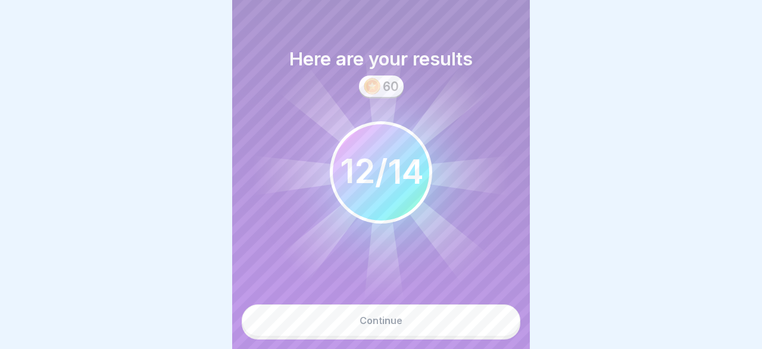
click at [381, 321] on div "Continue" at bounding box center [380, 320] width 43 height 11
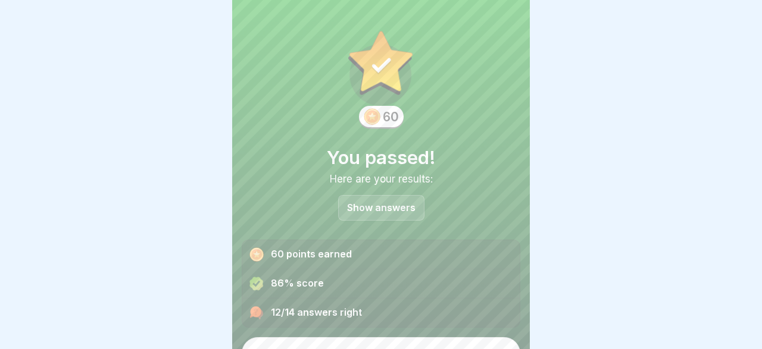
scroll to position [31, 0]
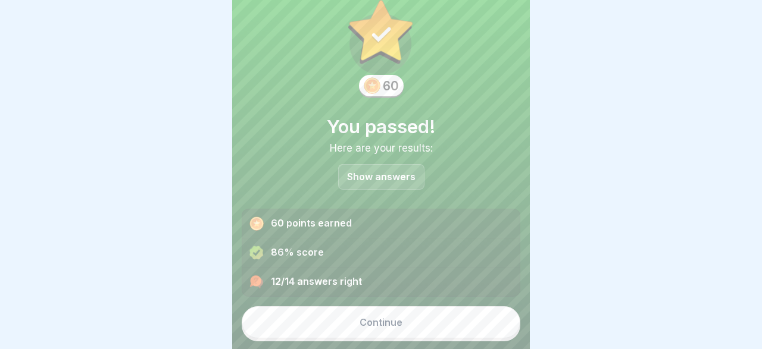
click at [434, 315] on button "Continue" at bounding box center [381, 322] width 278 height 32
